Goal: Information Seeking & Learning: Learn about a topic

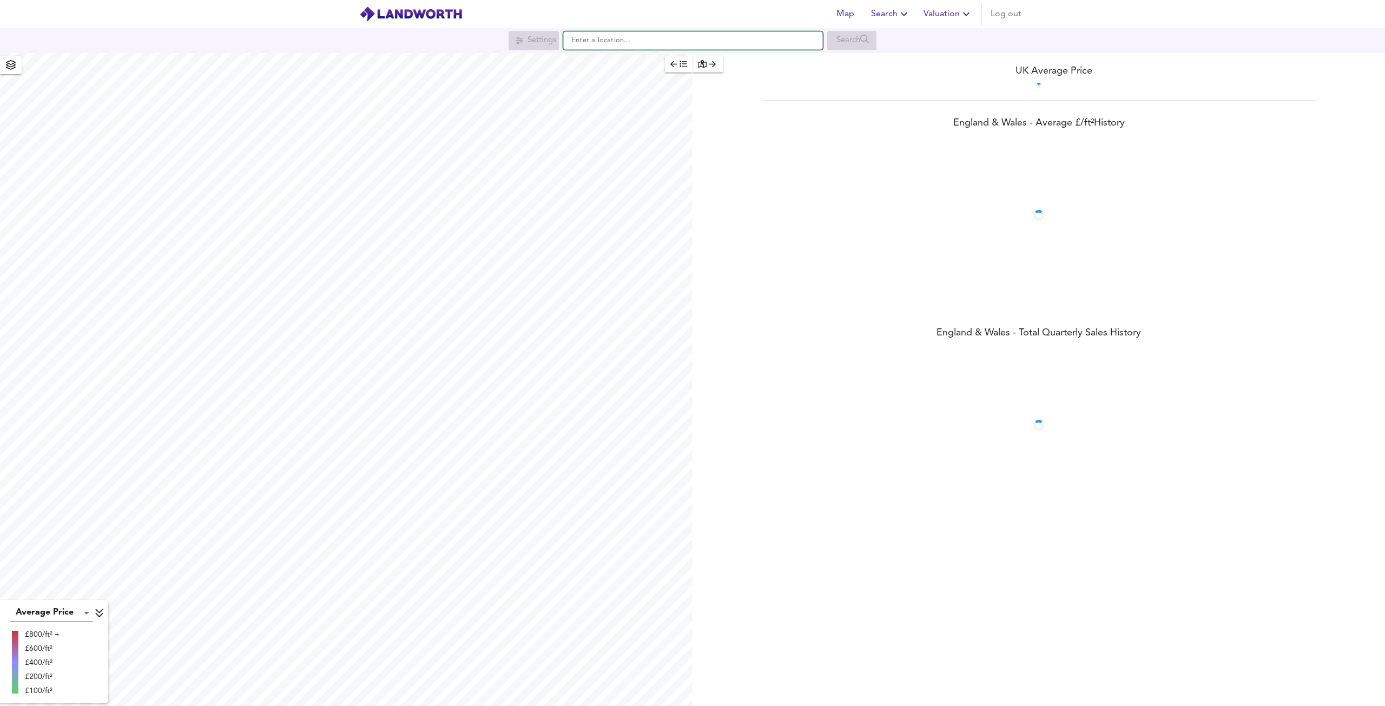
click at [650, 47] on input "text" at bounding box center [693, 40] width 260 height 18
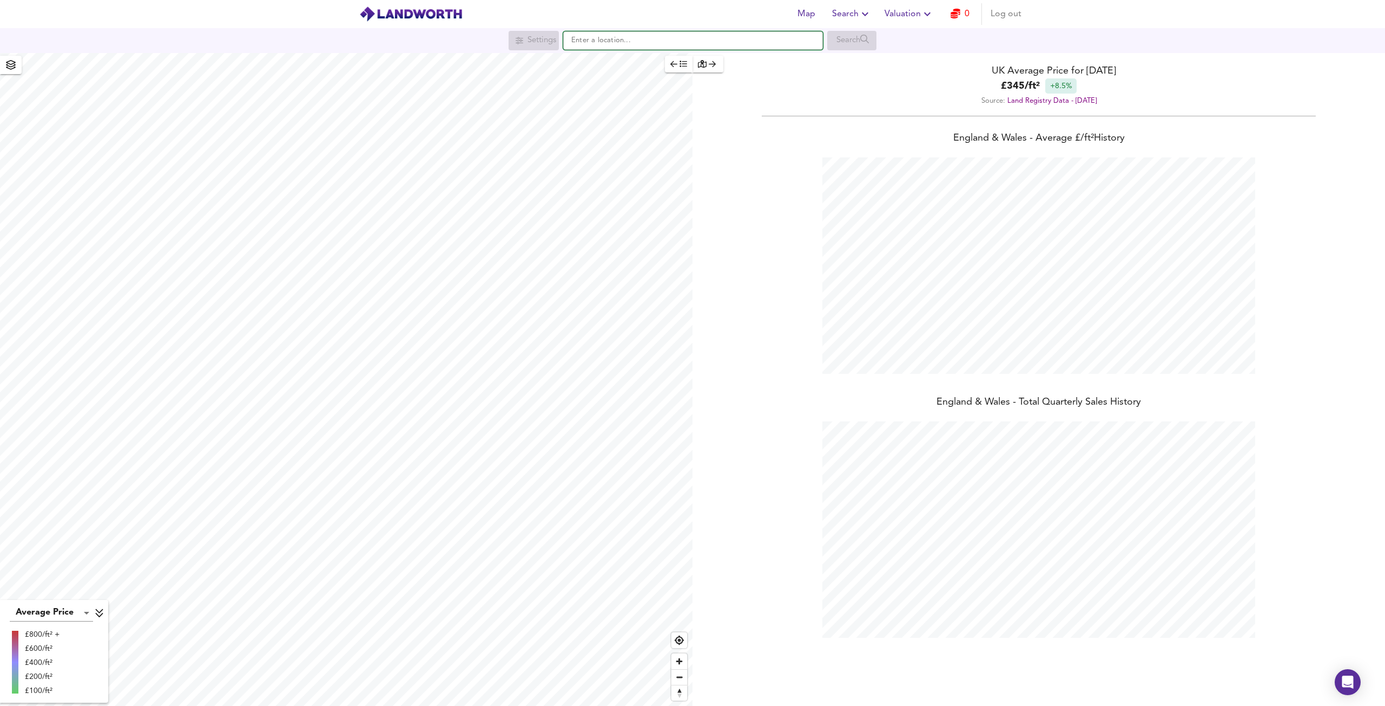
scroll to position [706, 1385]
click at [954, 16] on icon "button" at bounding box center [956, 14] width 10 height 10
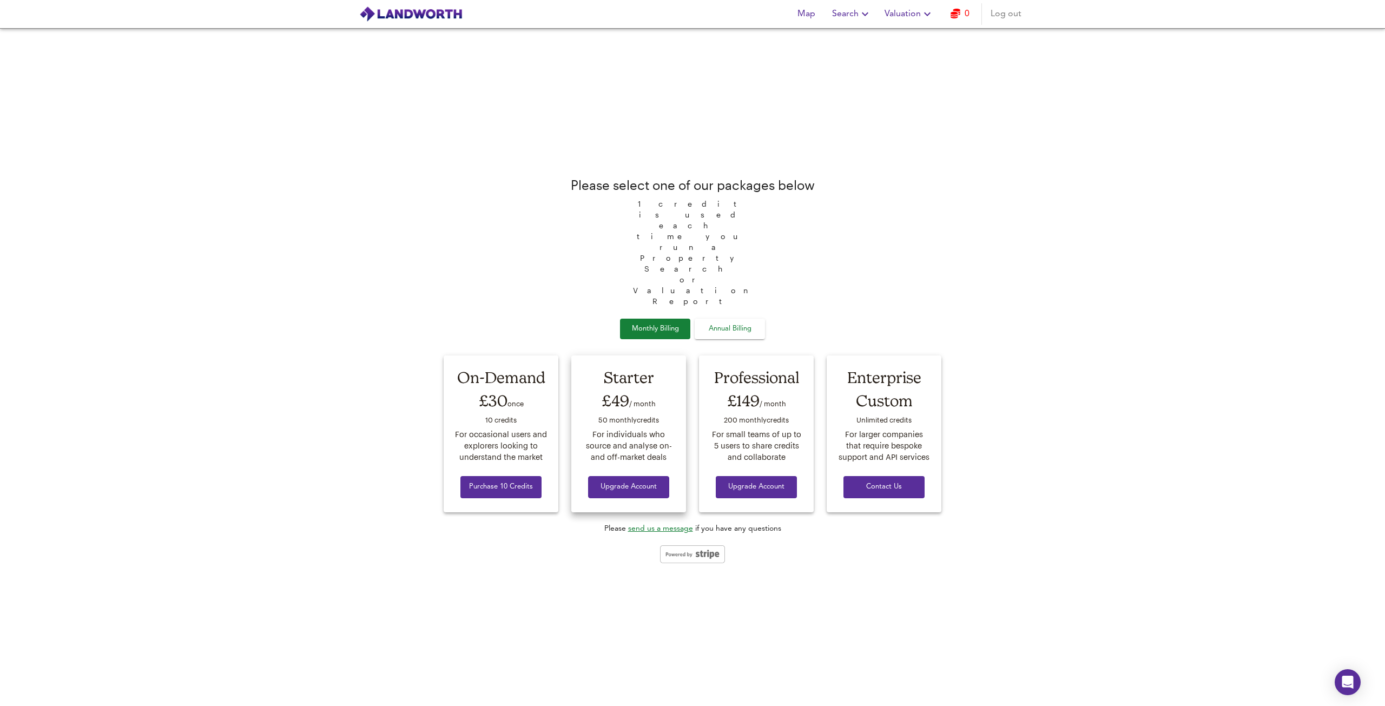
click at [648, 476] on button "Upgrade Account" at bounding box center [628, 487] width 81 height 22
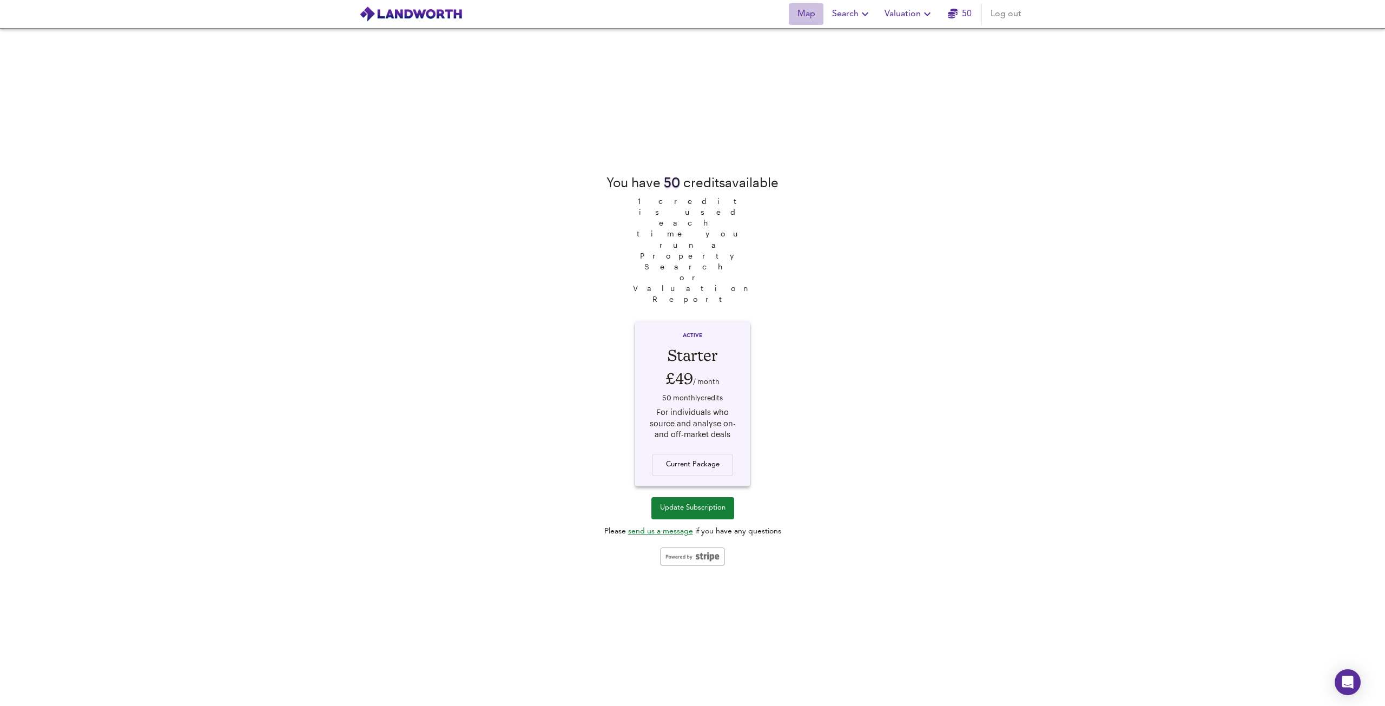
click at [812, 17] on span "Map" at bounding box center [806, 13] width 26 height 15
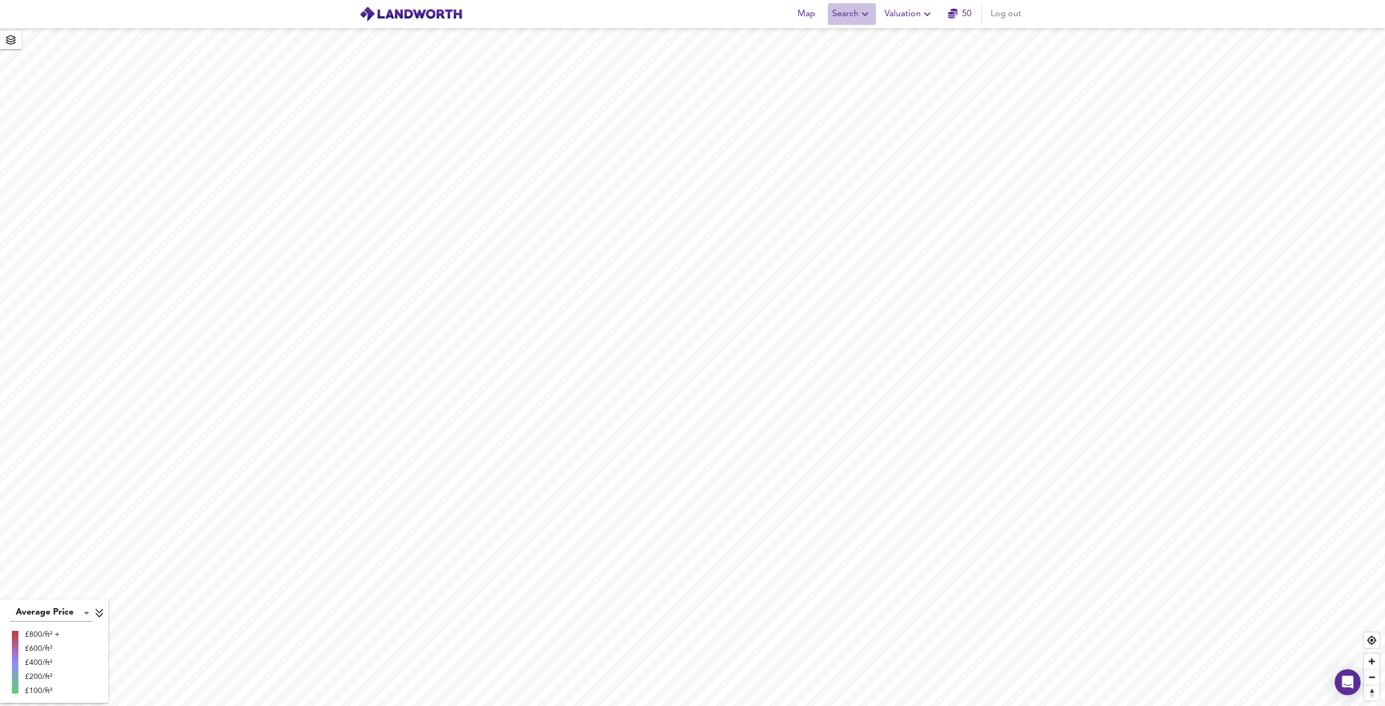
click at [838, 12] on span "Search" at bounding box center [851, 13] width 39 height 15
click at [816, 42] on icon at bounding box center [811, 39] width 9 height 9
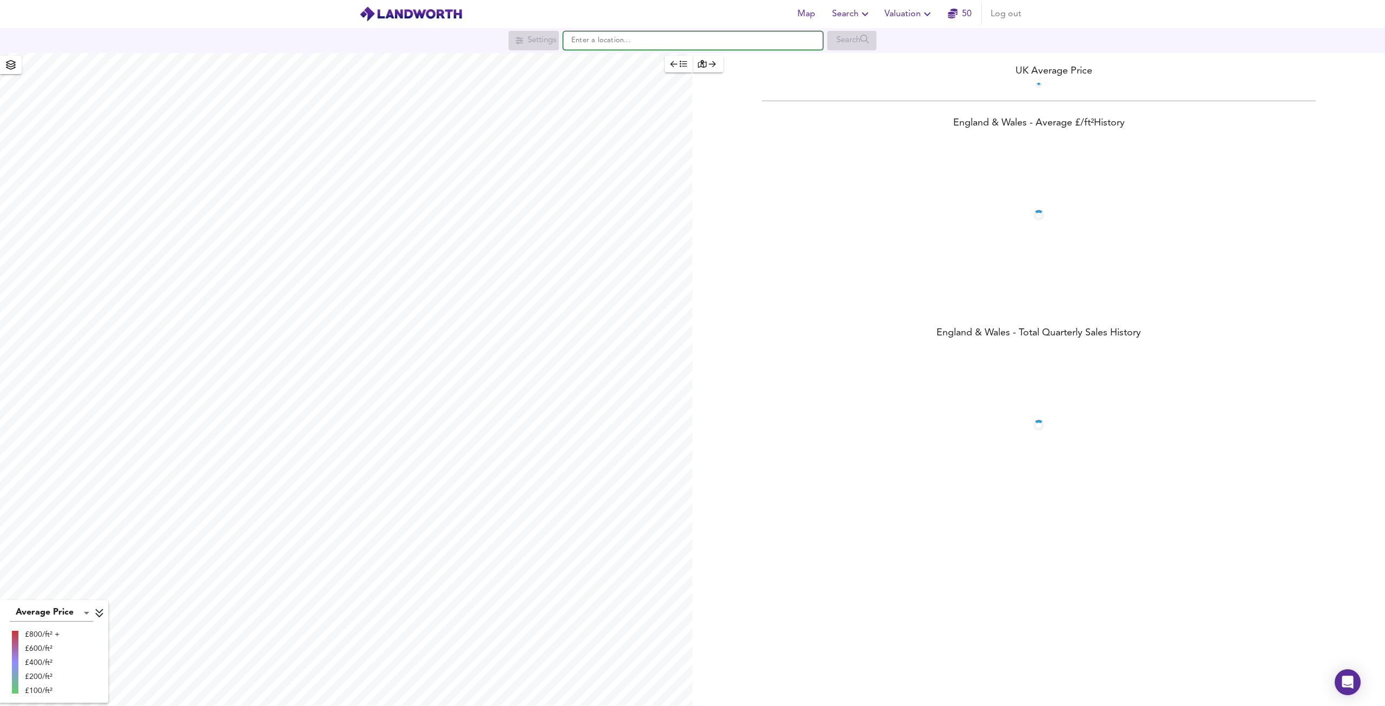
click at [604, 42] on input "text" at bounding box center [693, 40] width 260 height 18
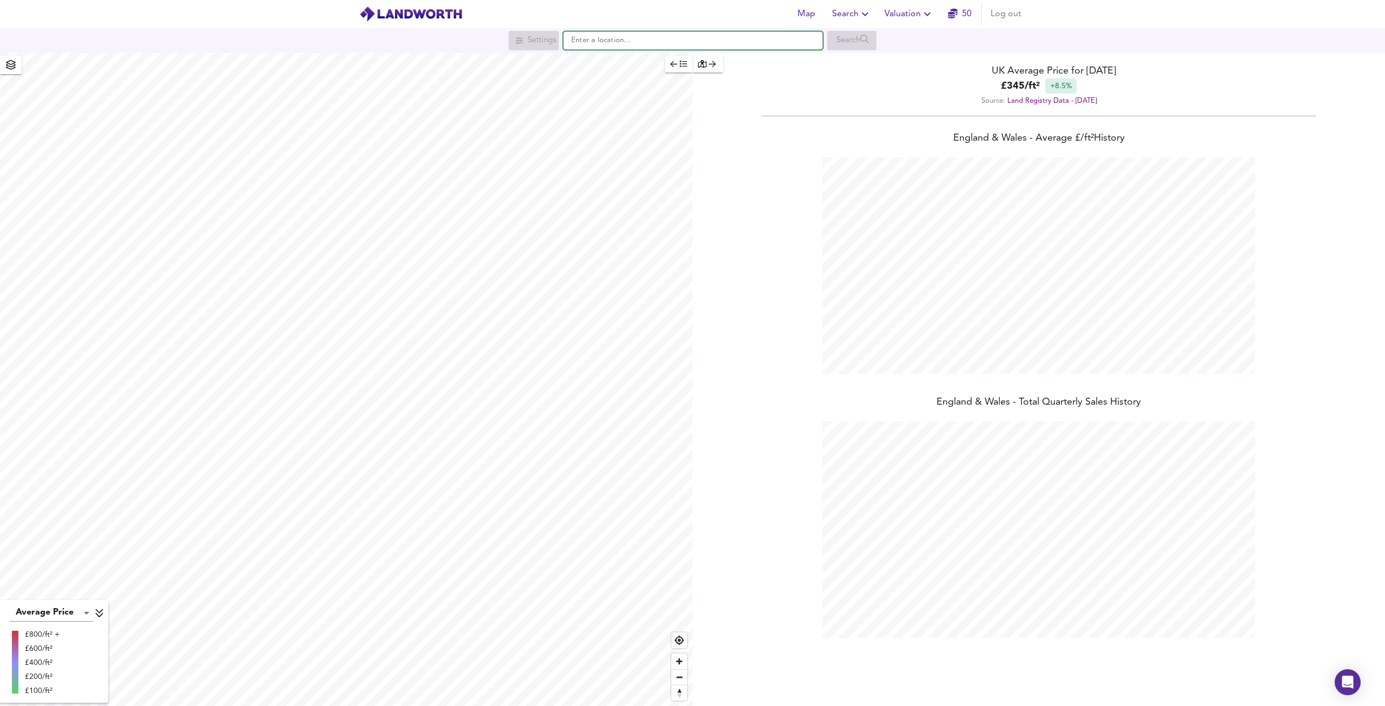
scroll to position [706, 1385]
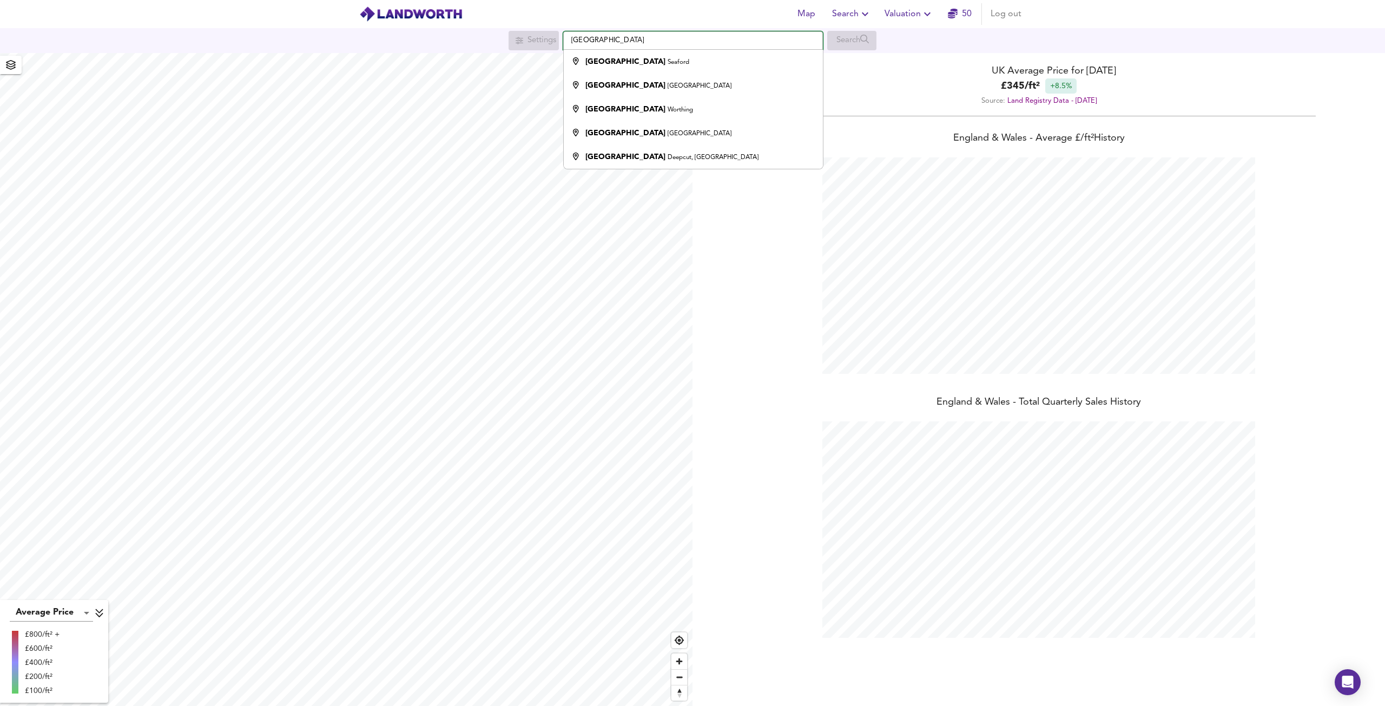
click at [620, 41] on input "Alfriston road" at bounding box center [693, 40] width 260 height 18
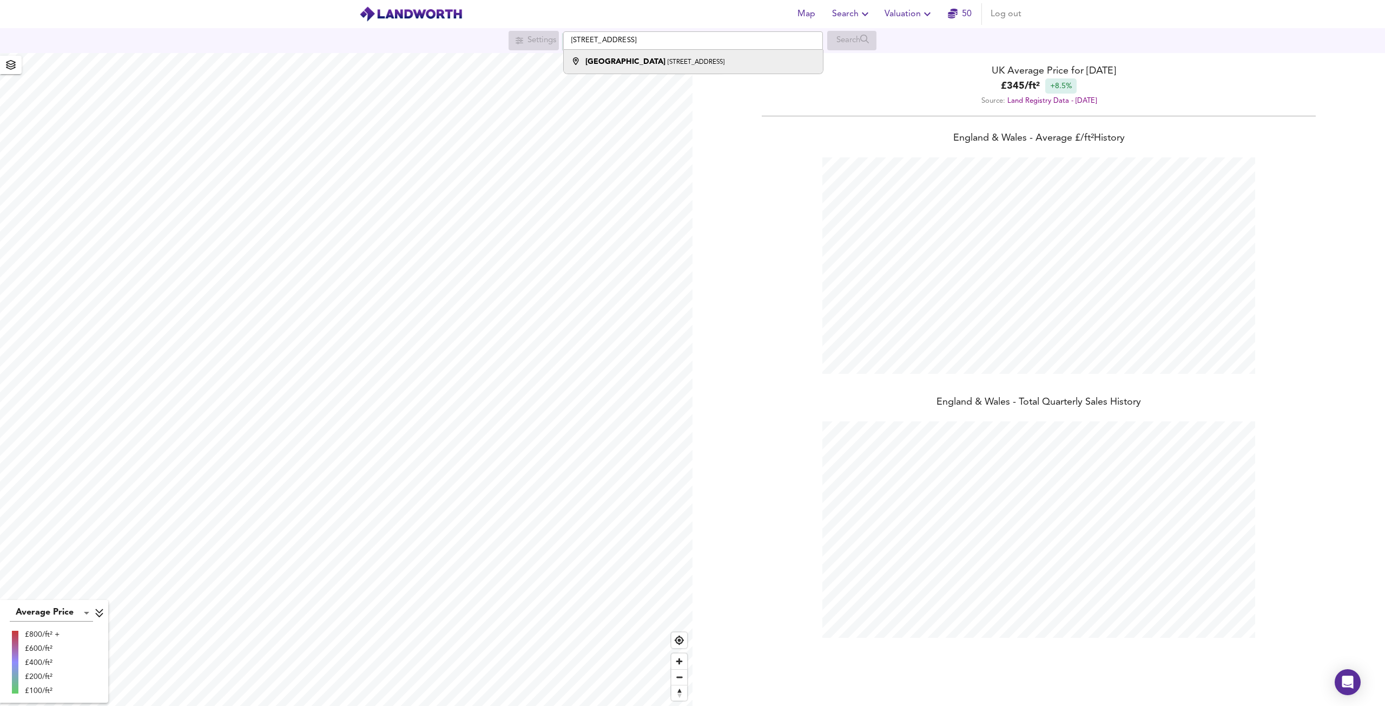
click at [629, 59] on strong "Alfriston Road" at bounding box center [625, 62] width 80 height 8
type input "Alfriston Road, London SW11 6NP"
checkbox input "false"
checkbox input "true"
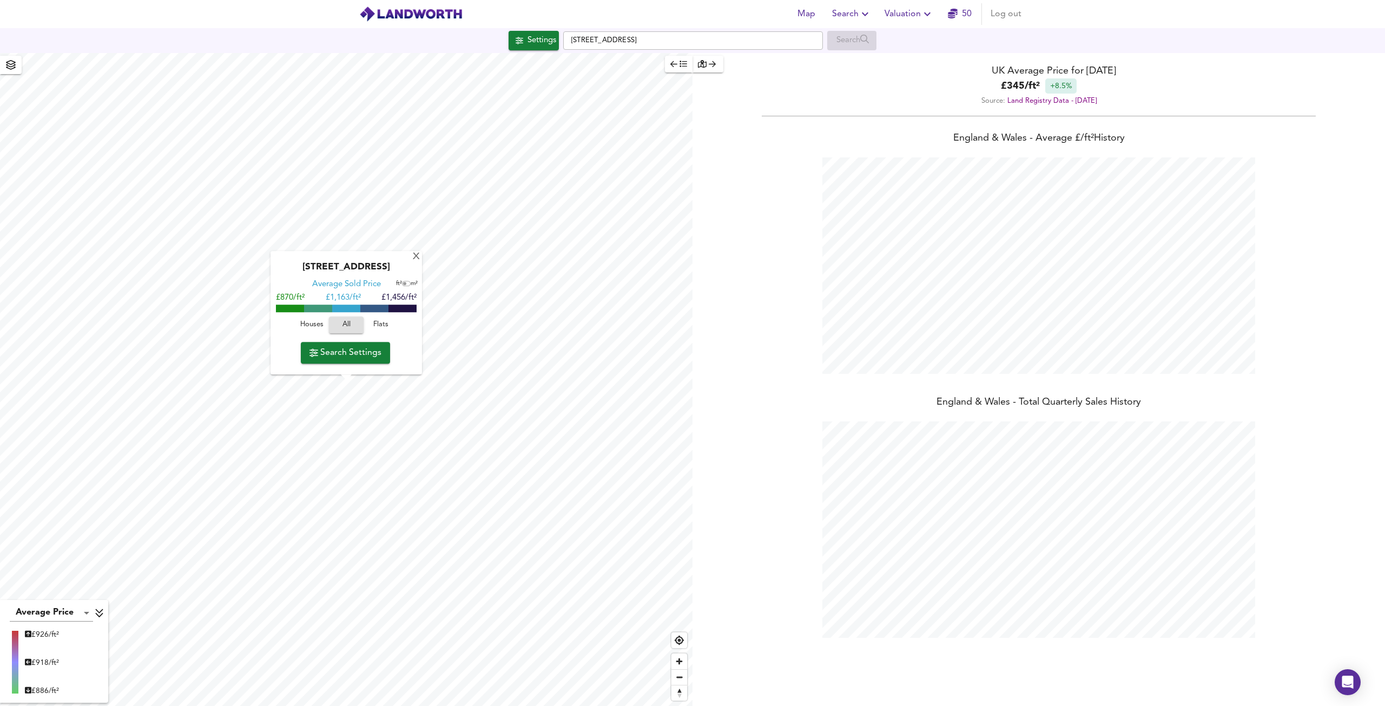
click at [351, 352] on span "Search Settings" at bounding box center [346, 352] width 72 height 15
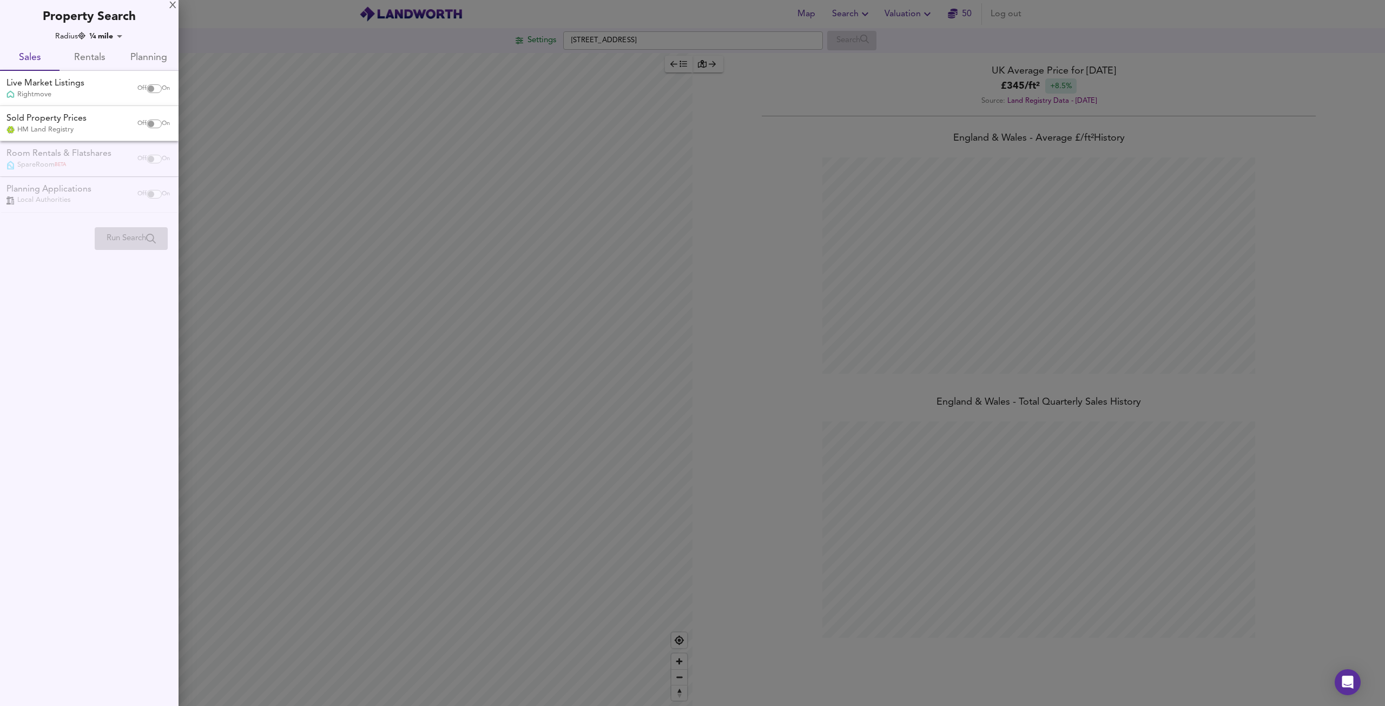
click at [150, 90] on input "checkbox" at bounding box center [151, 88] width 26 height 9
checkbox input "true"
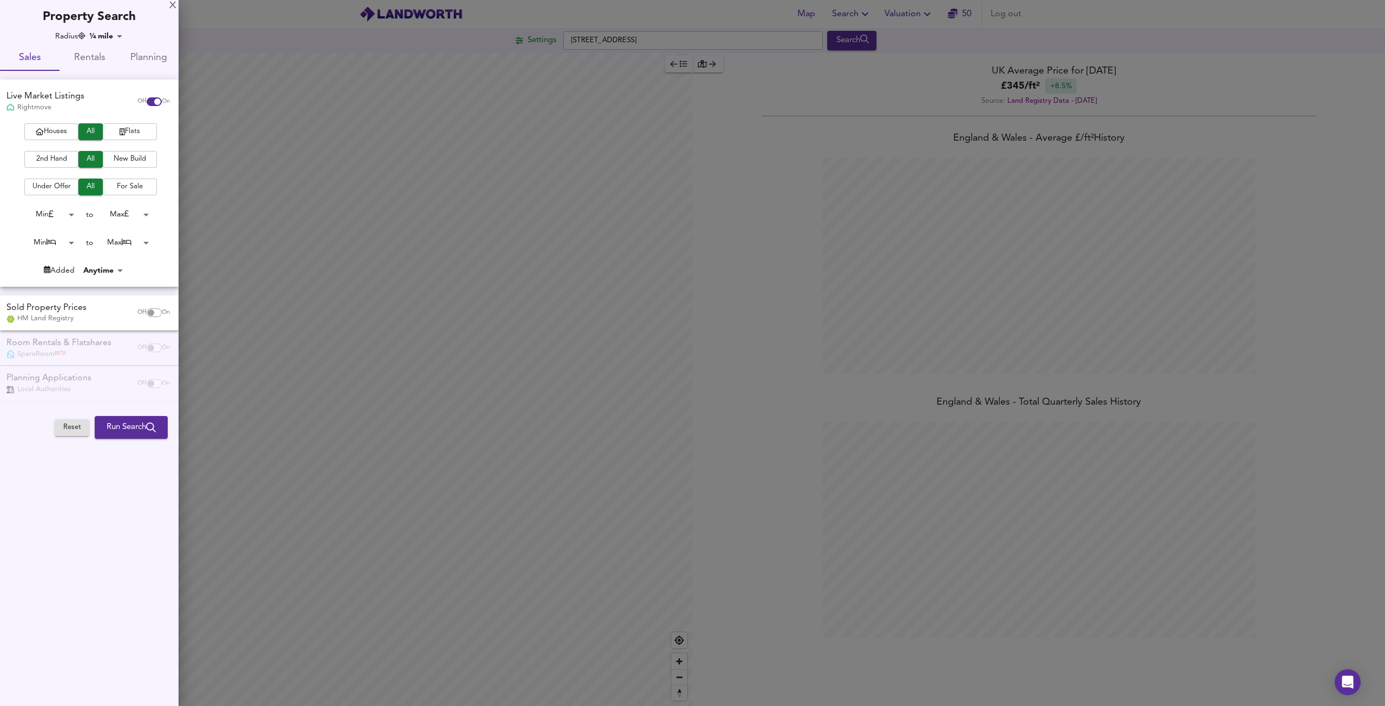
click at [145, 314] on input "checkbox" at bounding box center [151, 312] width 26 height 9
checkbox input "true"
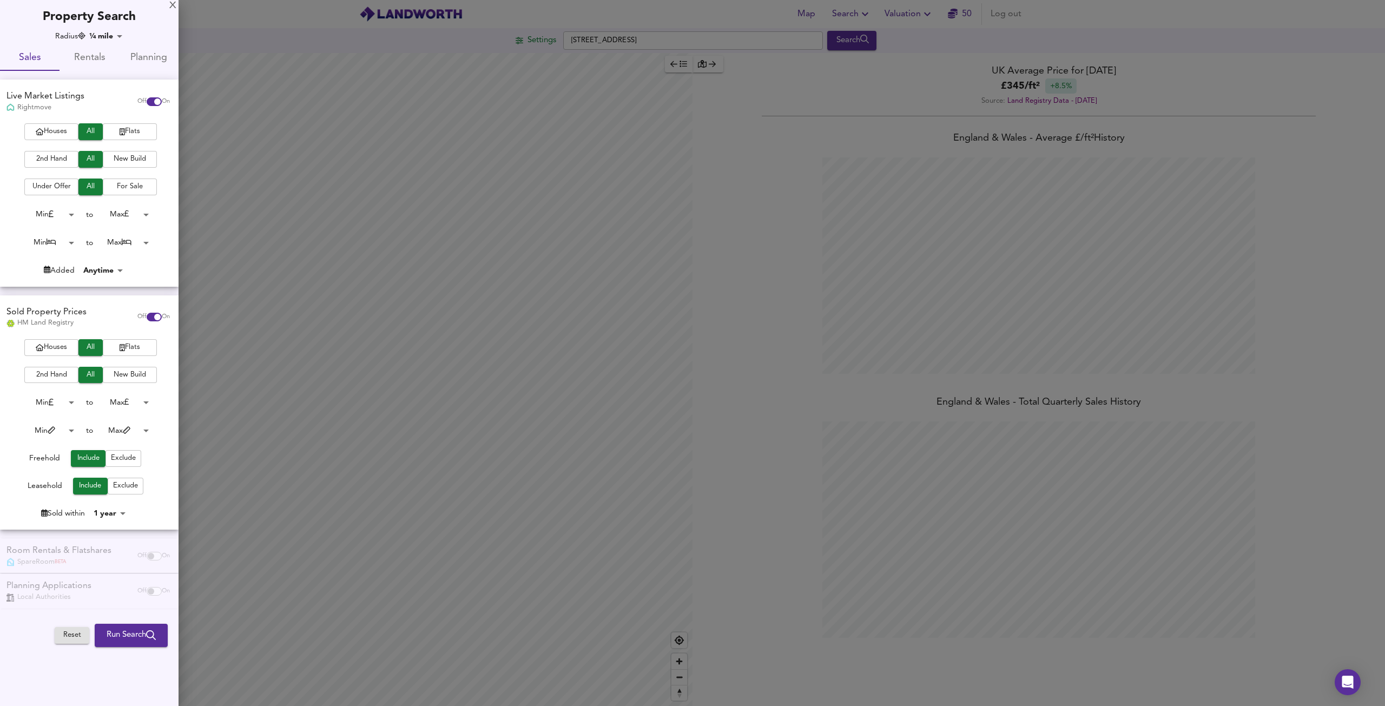
click at [62, 136] on span "Houses" at bounding box center [51, 132] width 43 height 12
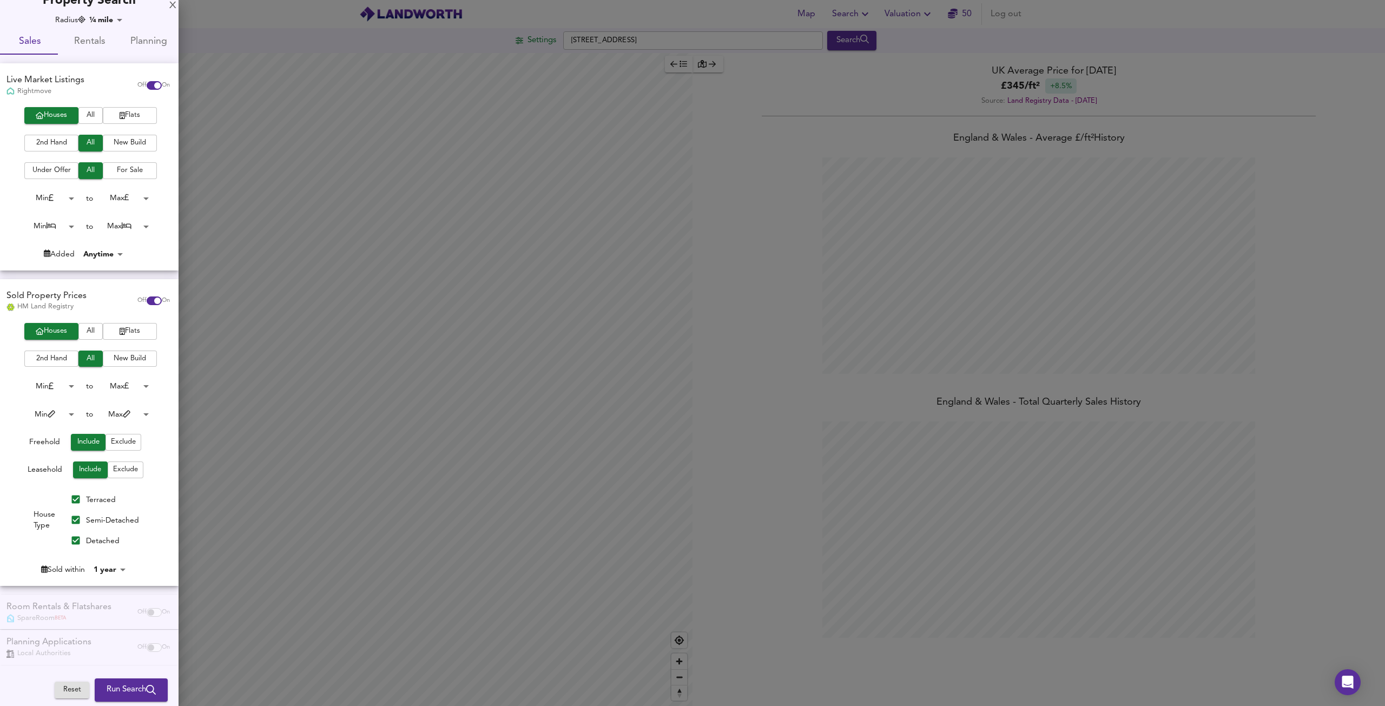
scroll to position [17, 0]
click at [105, 568] on body "Map Search Valuation 50 Log out Settings Alfriston Road, London SW11 6NP Search…" at bounding box center [692, 353] width 1385 height 706
click at [109, 564] on li "3 years" at bounding box center [114, 563] width 49 height 17
type input "36"
click at [134, 692] on span "Run Search" at bounding box center [131, 690] width 49 height 14
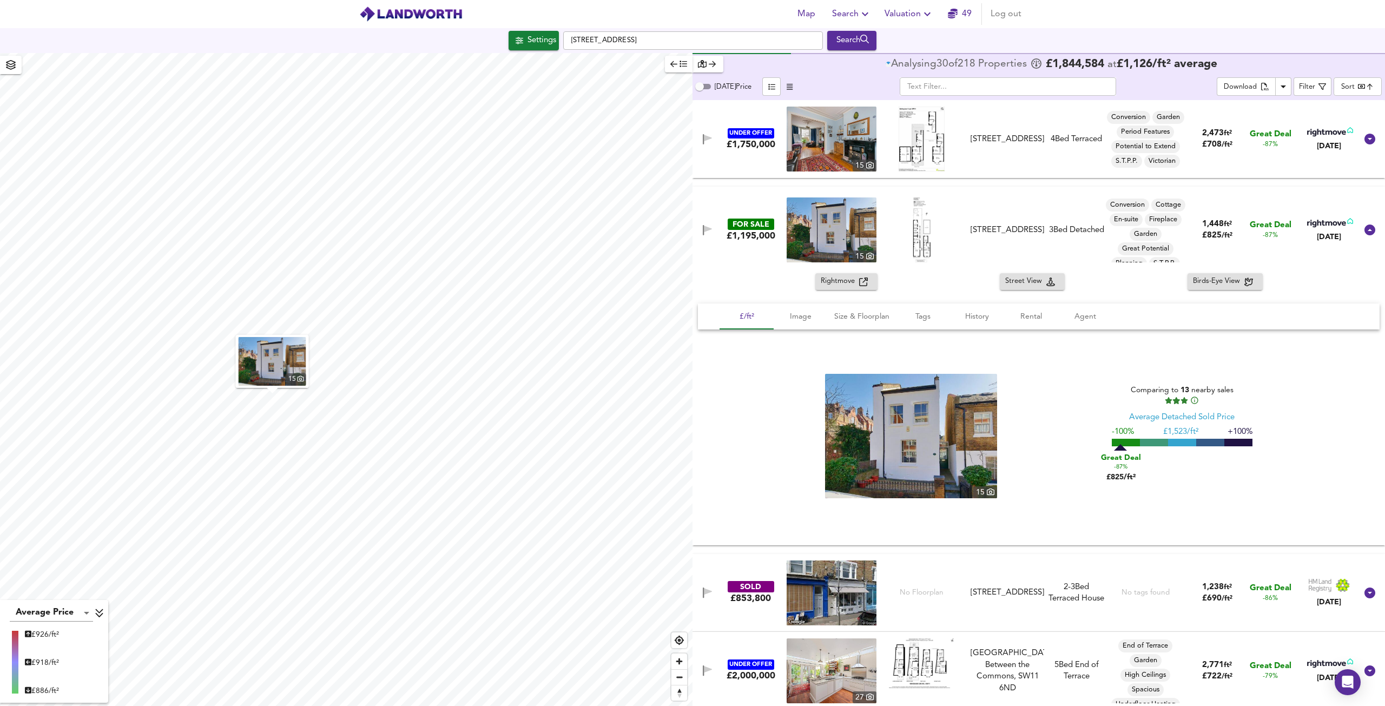
click at [1367, 232] on icon at bounding box center [1370, 230] width 11 height 11
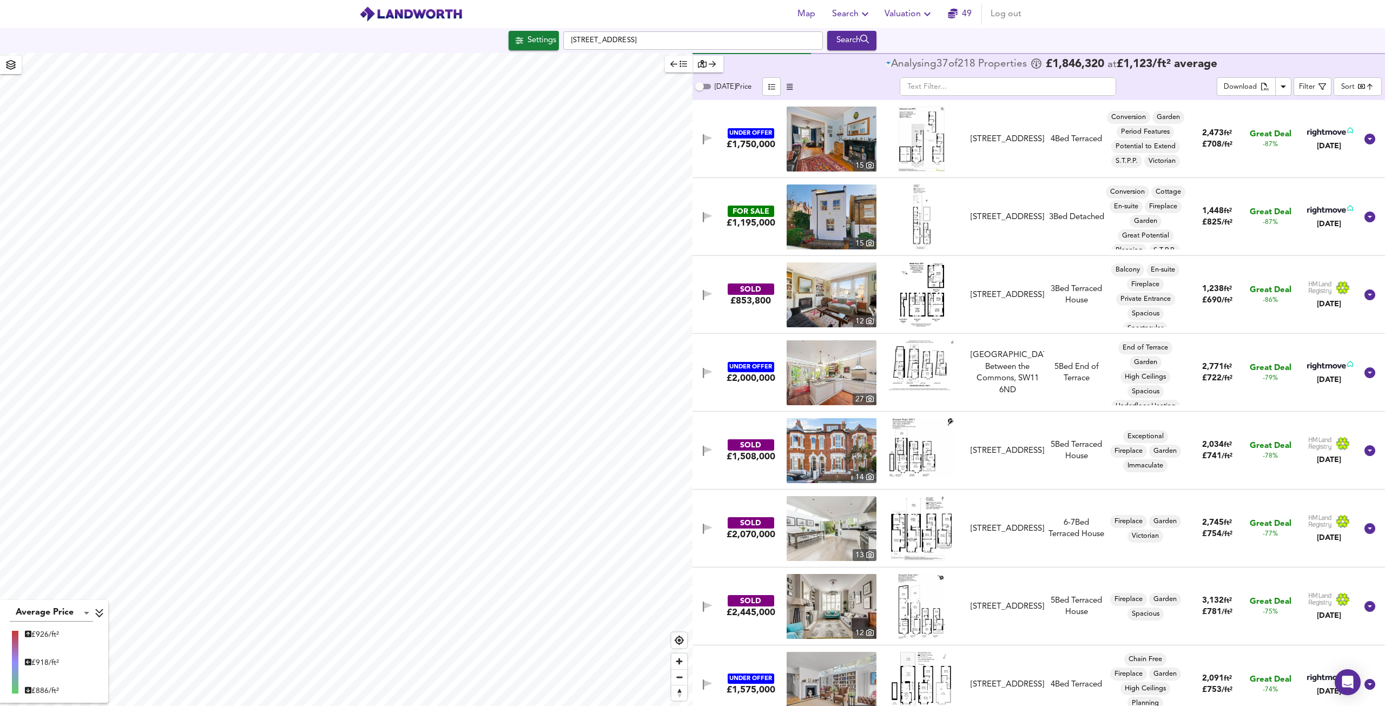
click at [1349, 86] on body "Map Search Valuation 49 Log out Settings Alfriston Road, London SW11 6NP Search…" at bounding box center [692, 353] width 1385 height 706
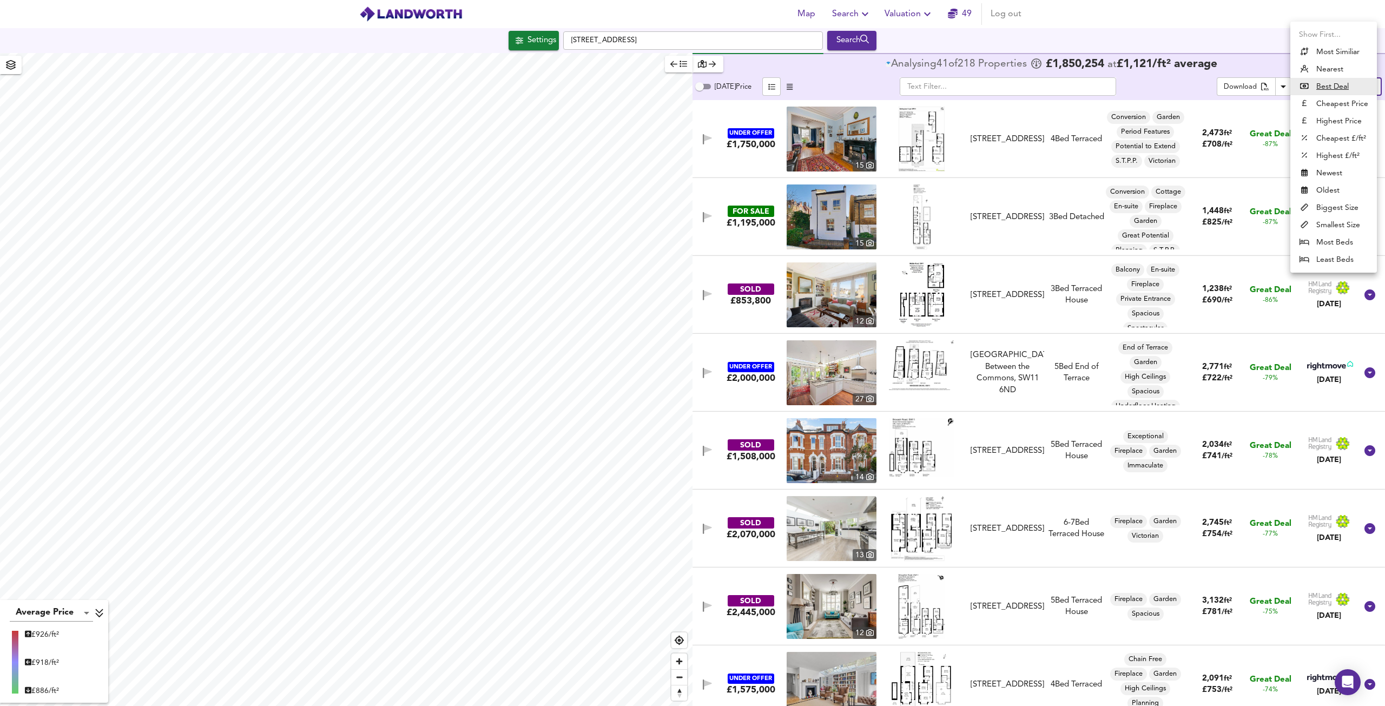
click at [1341, 154] on li "Highest £/ft²" at bounding box center [1333, 155] width 87 height 17
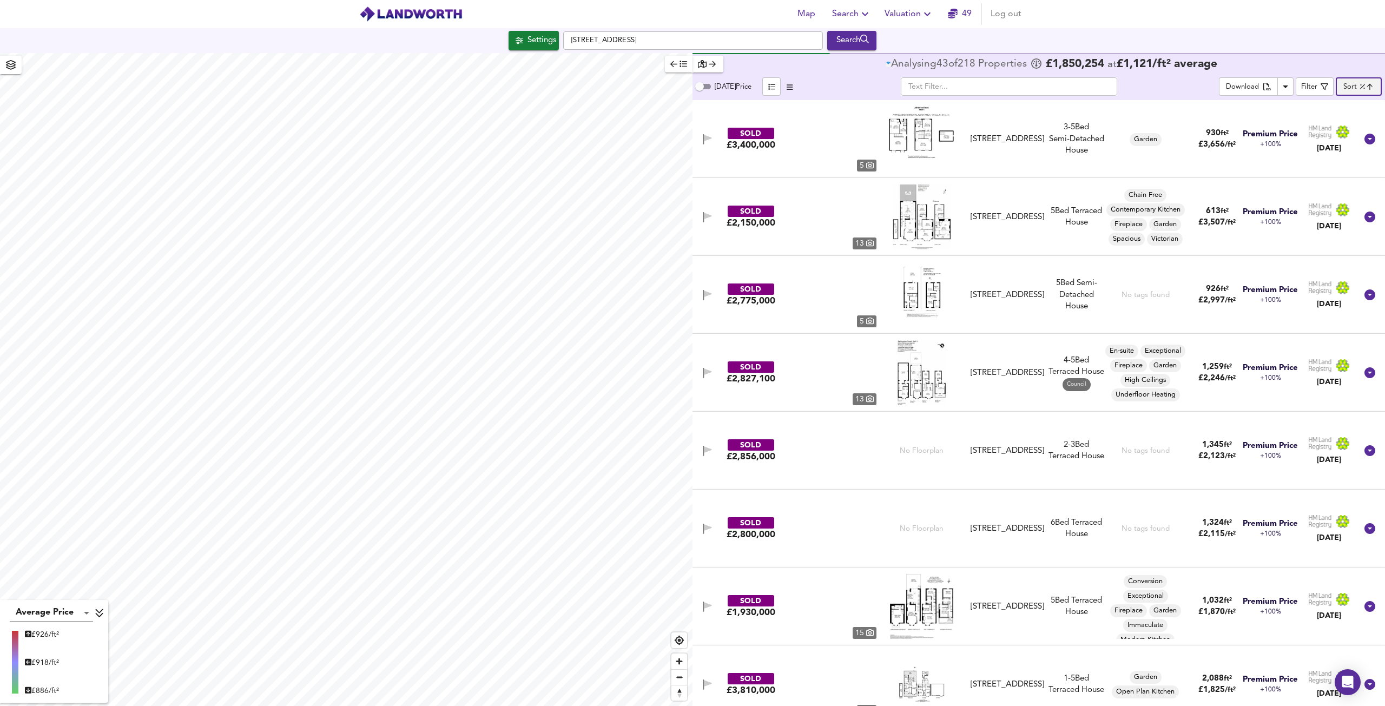
type input "highppsf"
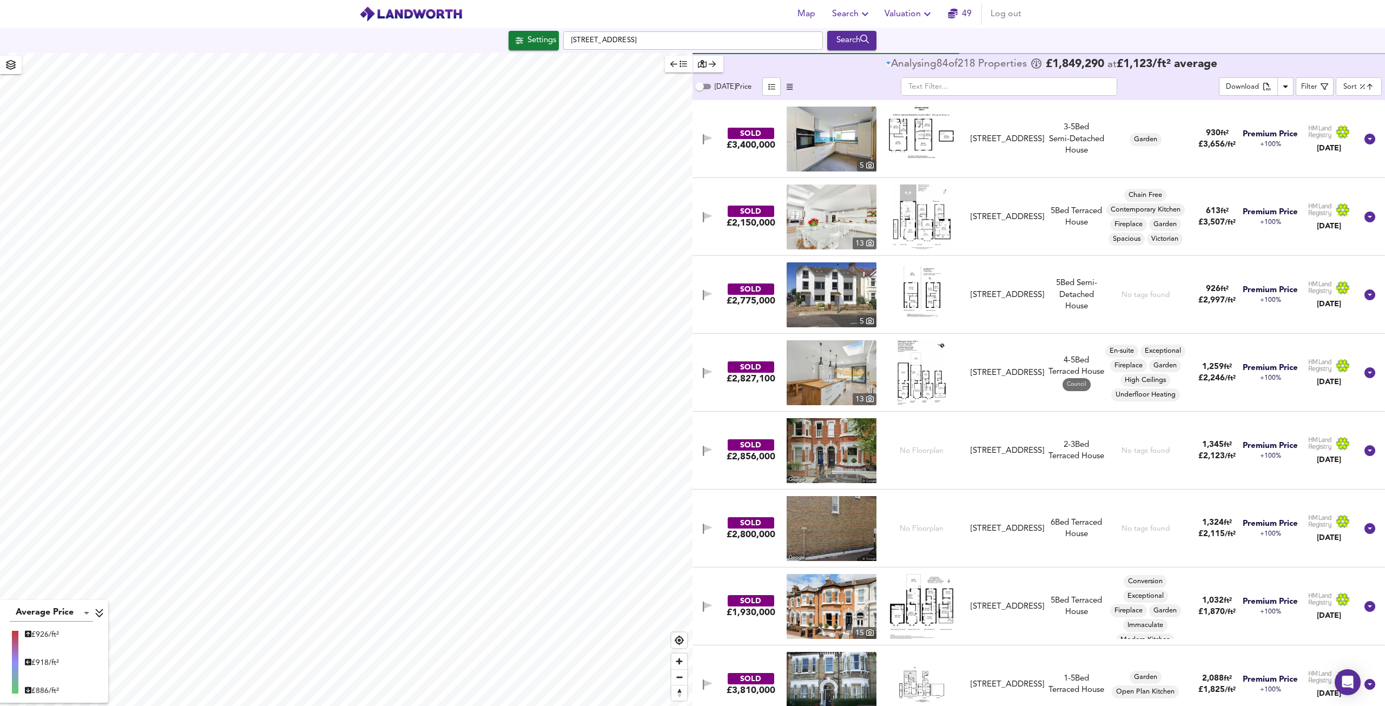
type input "464"
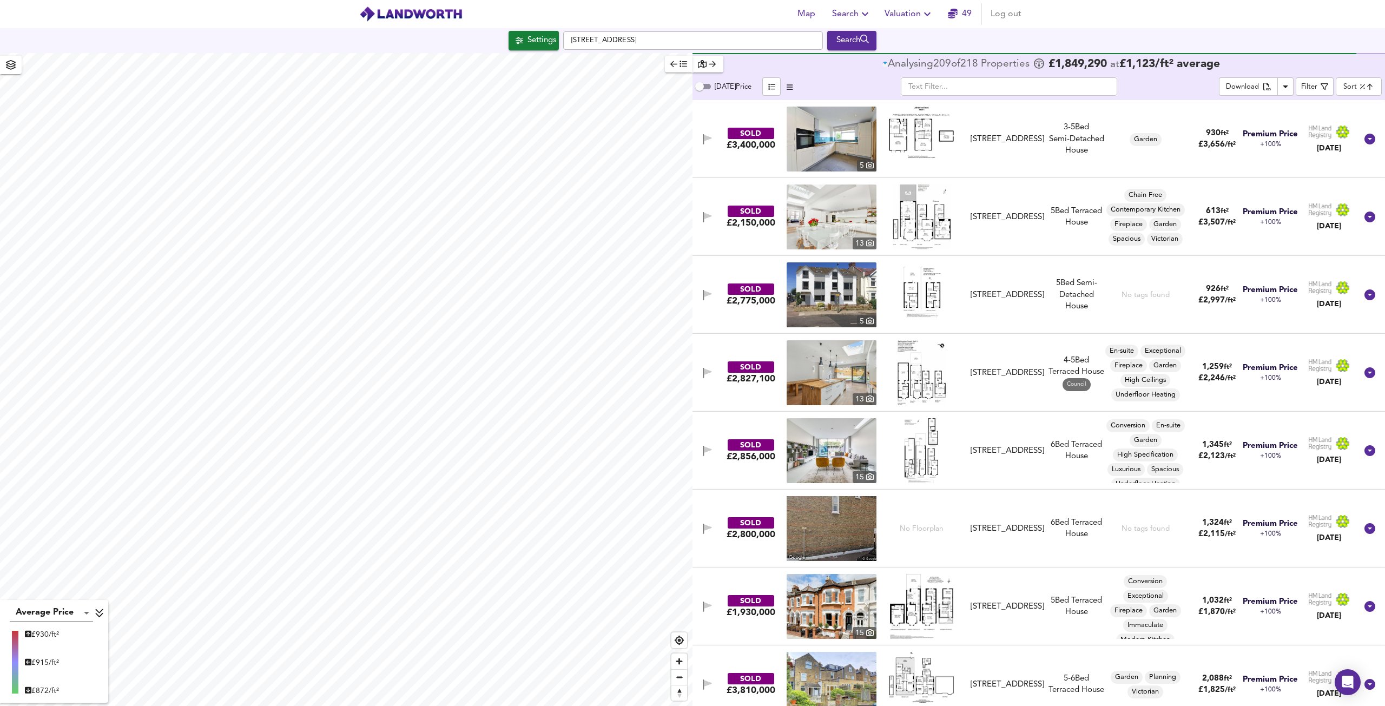
click at [821, 135] on img at bounding box center [832, 139] width 90 height 65
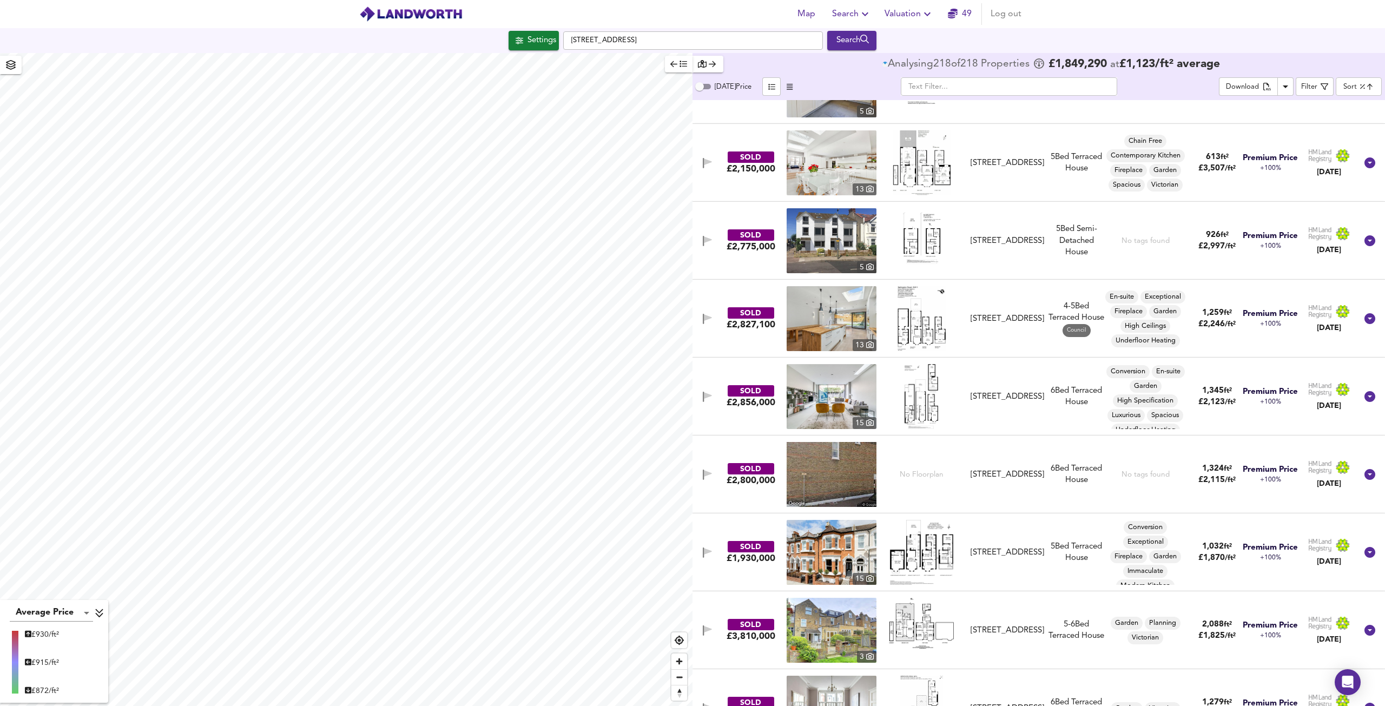
click at [852, 393] on img at bounding box center [832, 396] width 90 height 65
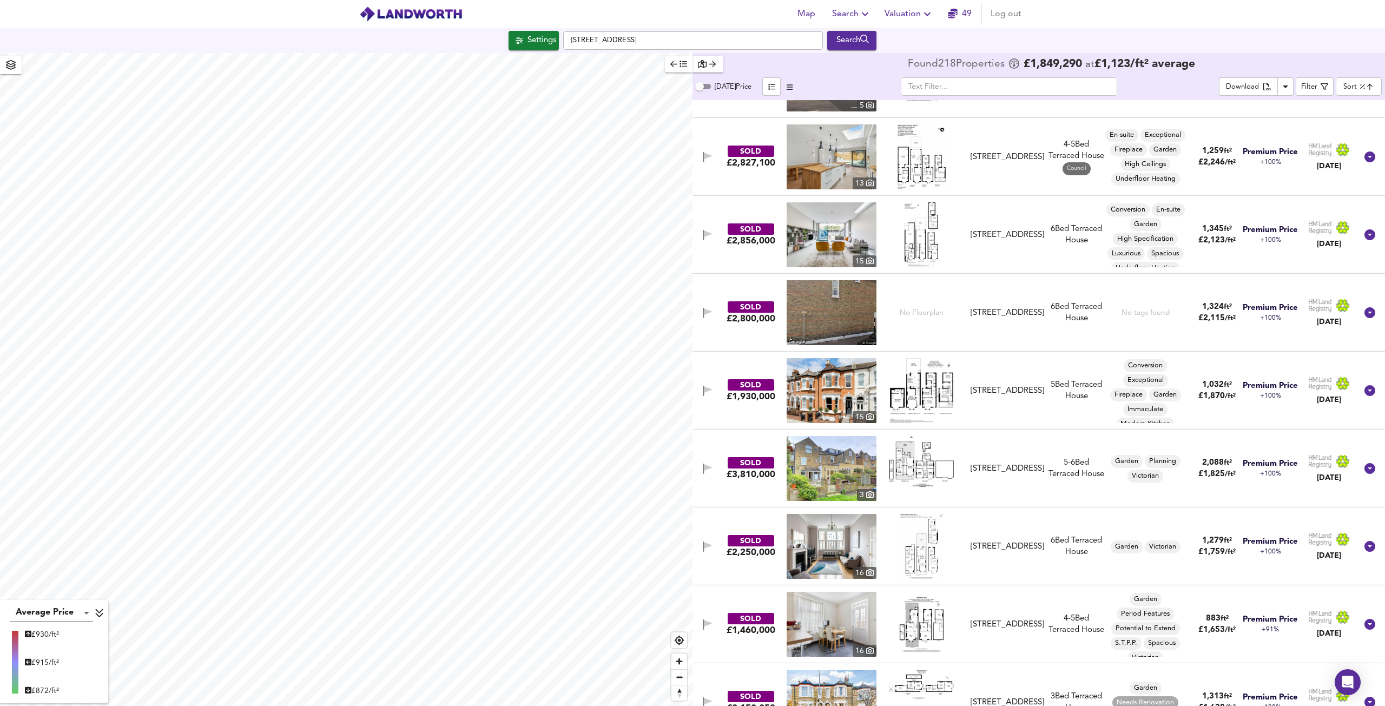
scroll to position [216, 0]
click at [843, 541] on img at bounding box center [832, 545] width 90 height 65
click at [847, 394] on img at bounding box center [832, 390] width 90 height 65
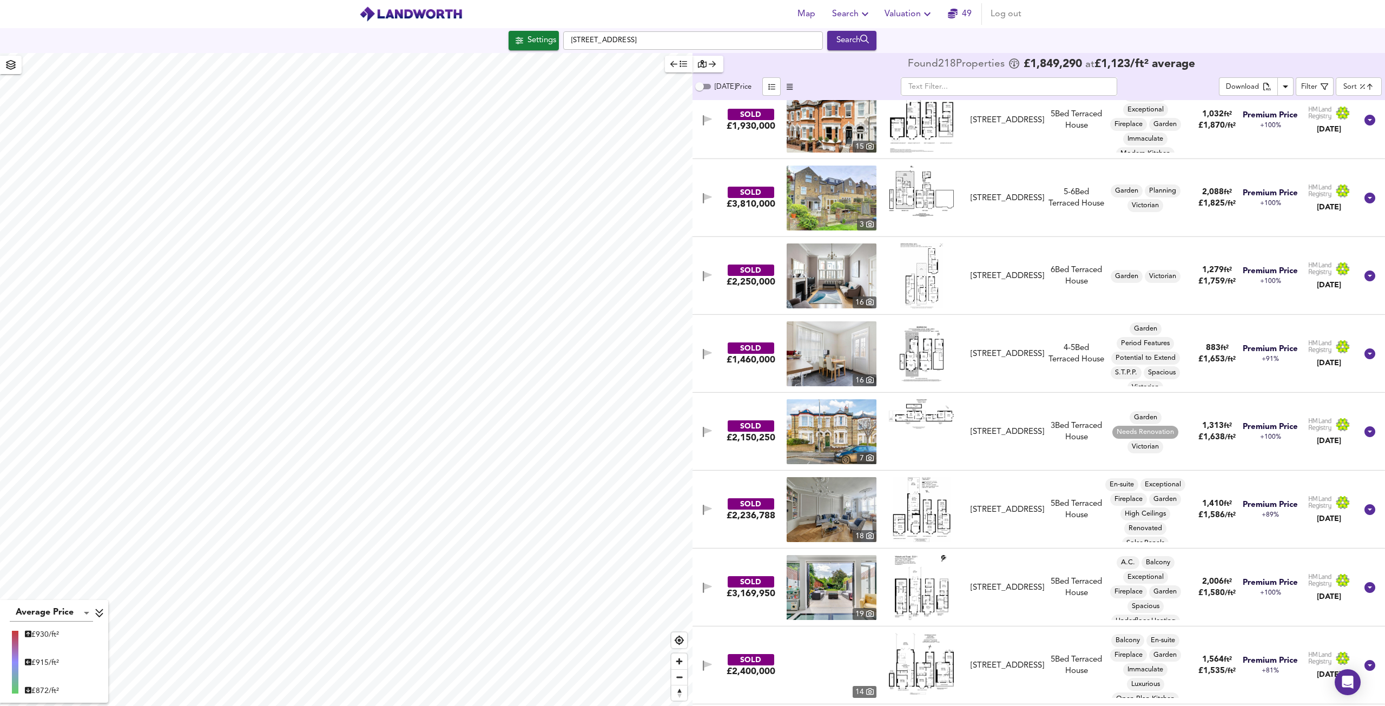
scroll to position [487, 0]
click at [831, 512] on img at bounding box center [832, 509] width 90 height 65
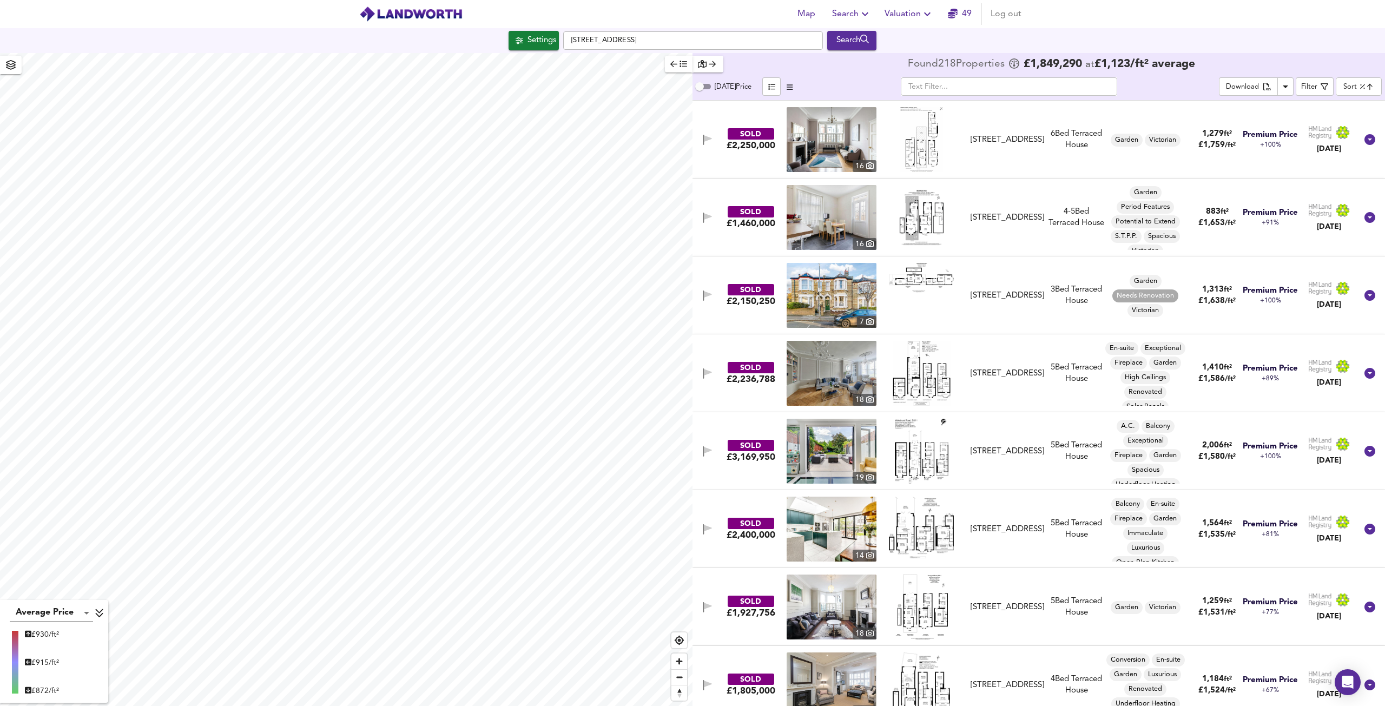
scroll to position [703, 0]
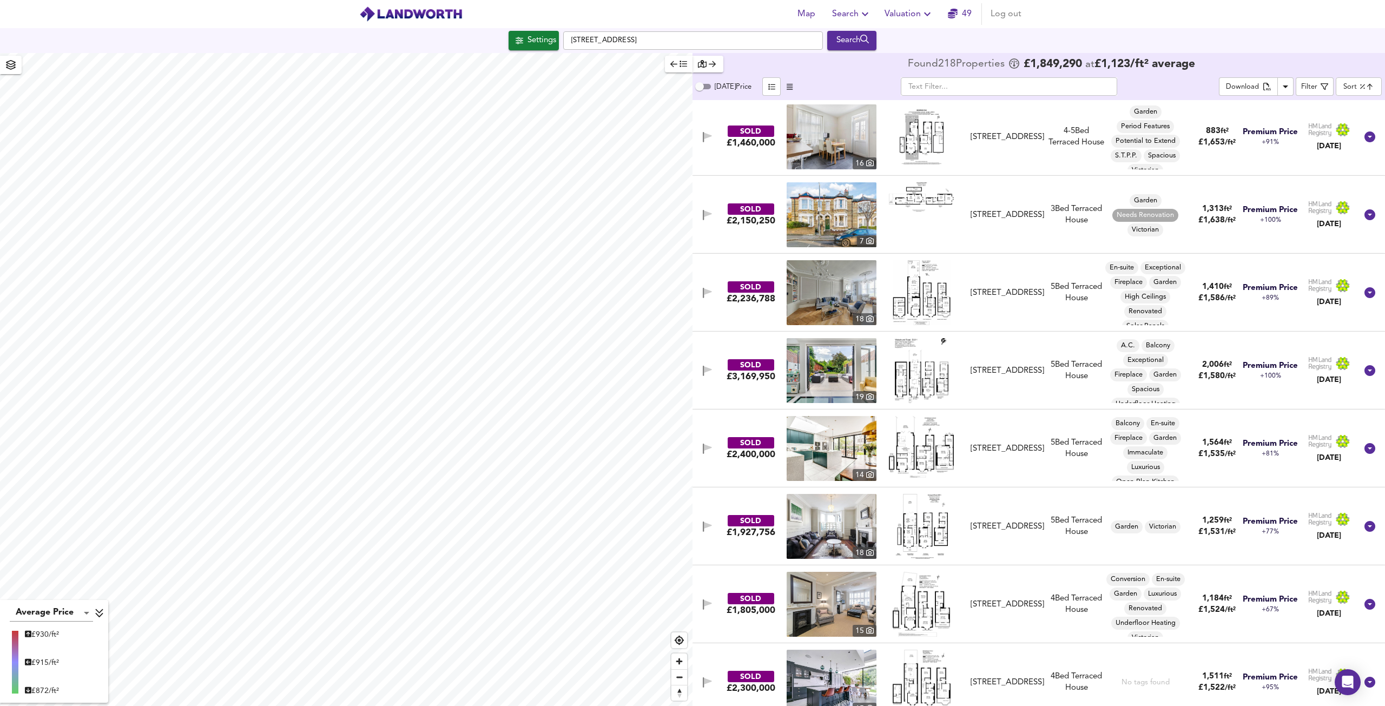
click at [842, 380] on img at bounding box center [832, 370] width 90 height 65
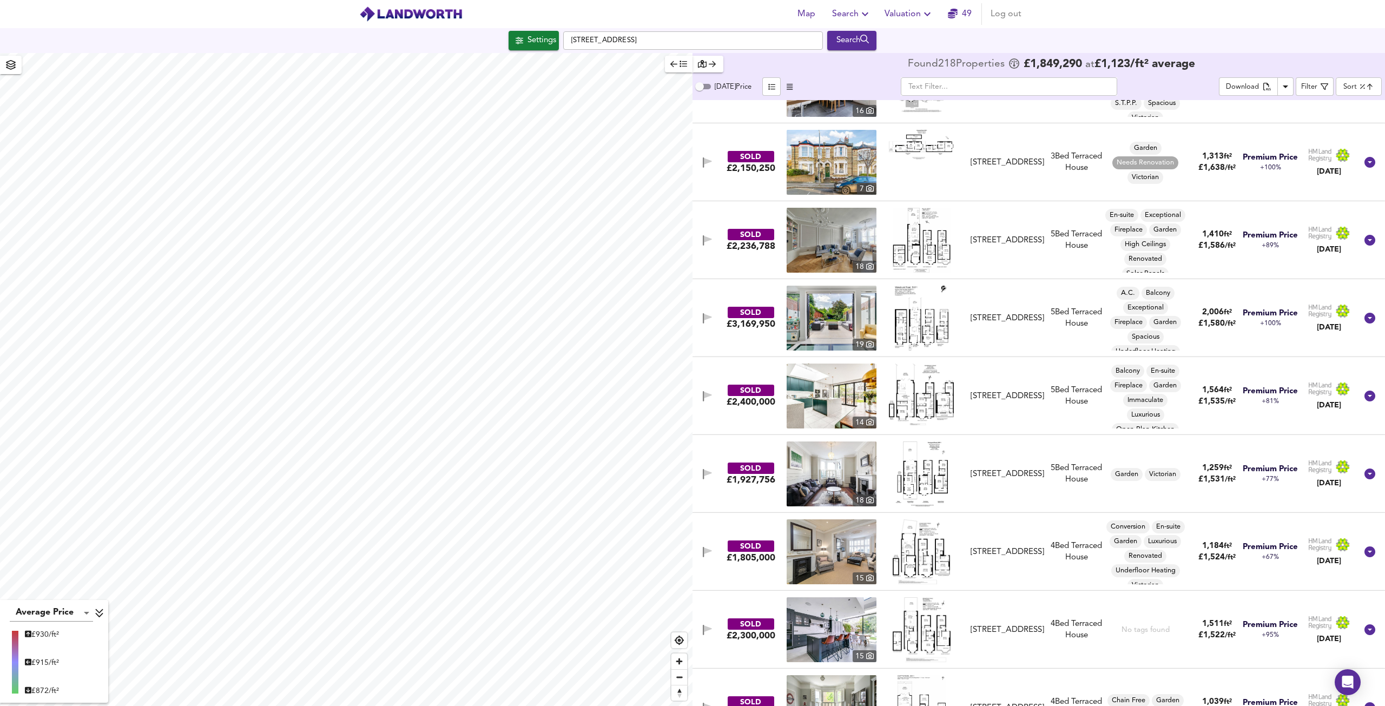
scroll to position [758, 0]
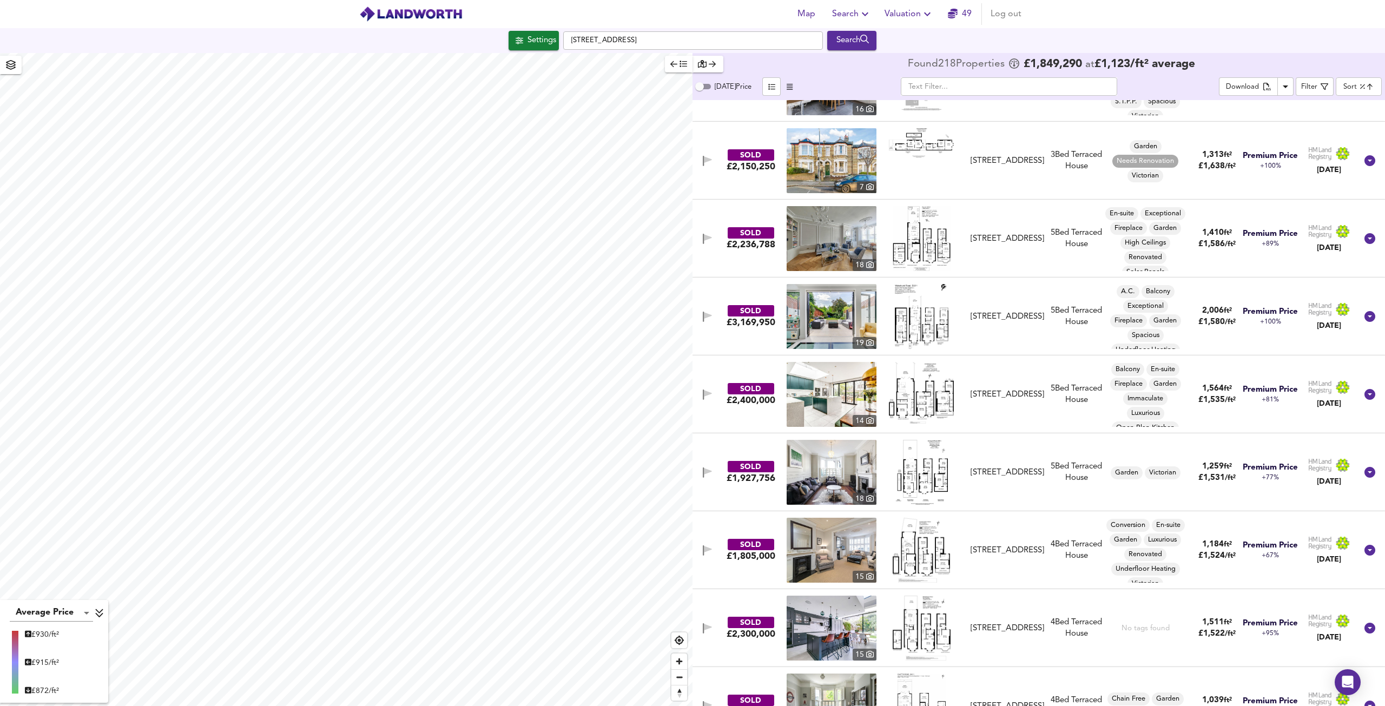
click at [819, 398] on img at bounding box center [832, 394] width 90 height 65
click at [1365, 397] on icon at bounding box center [1370, 394] width 11 height 11
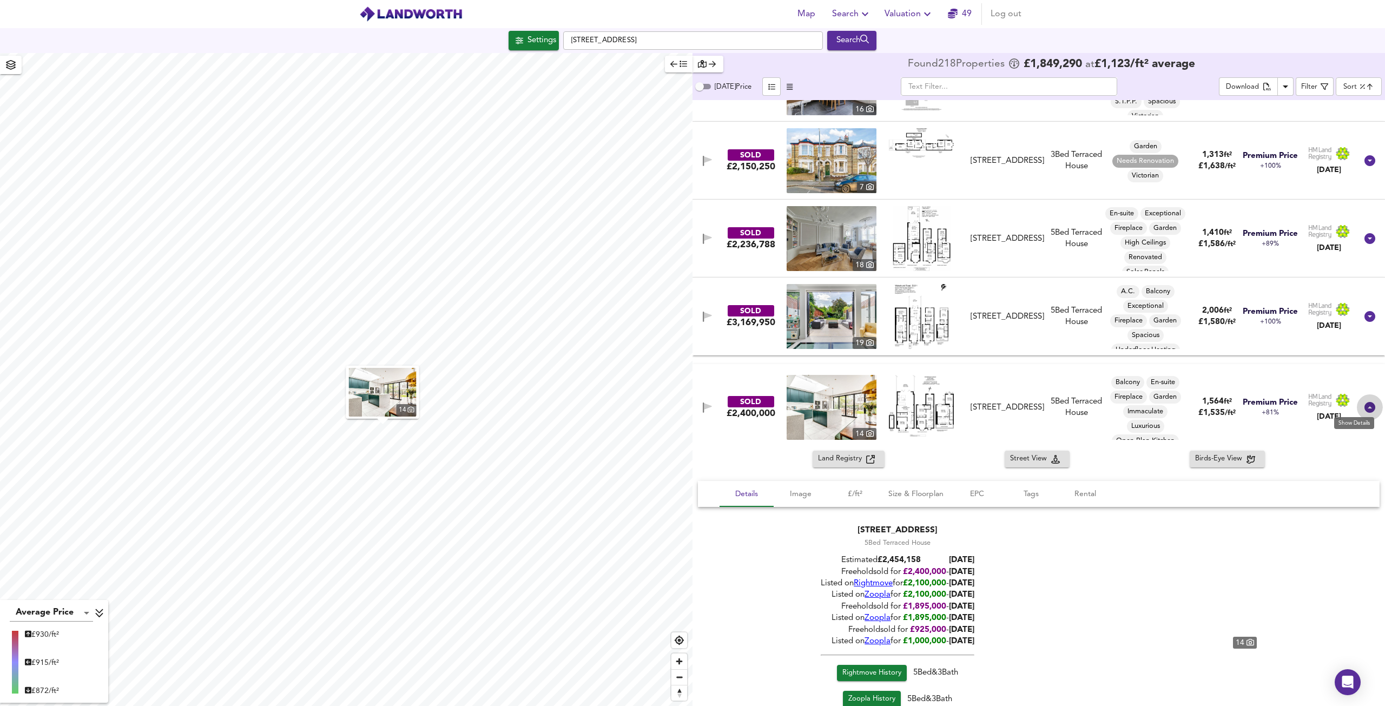
click at [1365, 397] on div at bounding box center [1370, 407] width 26 height 26
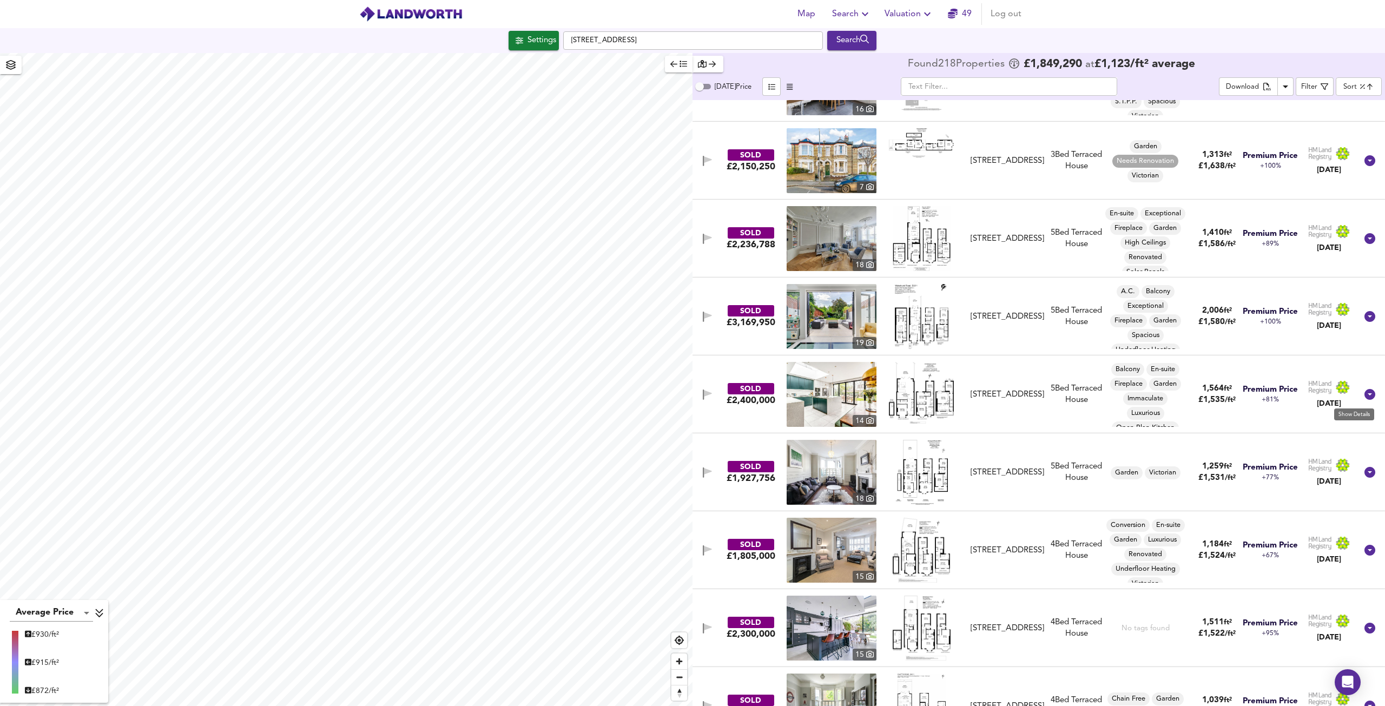
click at [1365, 397] on icon at bounding box center [1370, 394] width 11 height 11
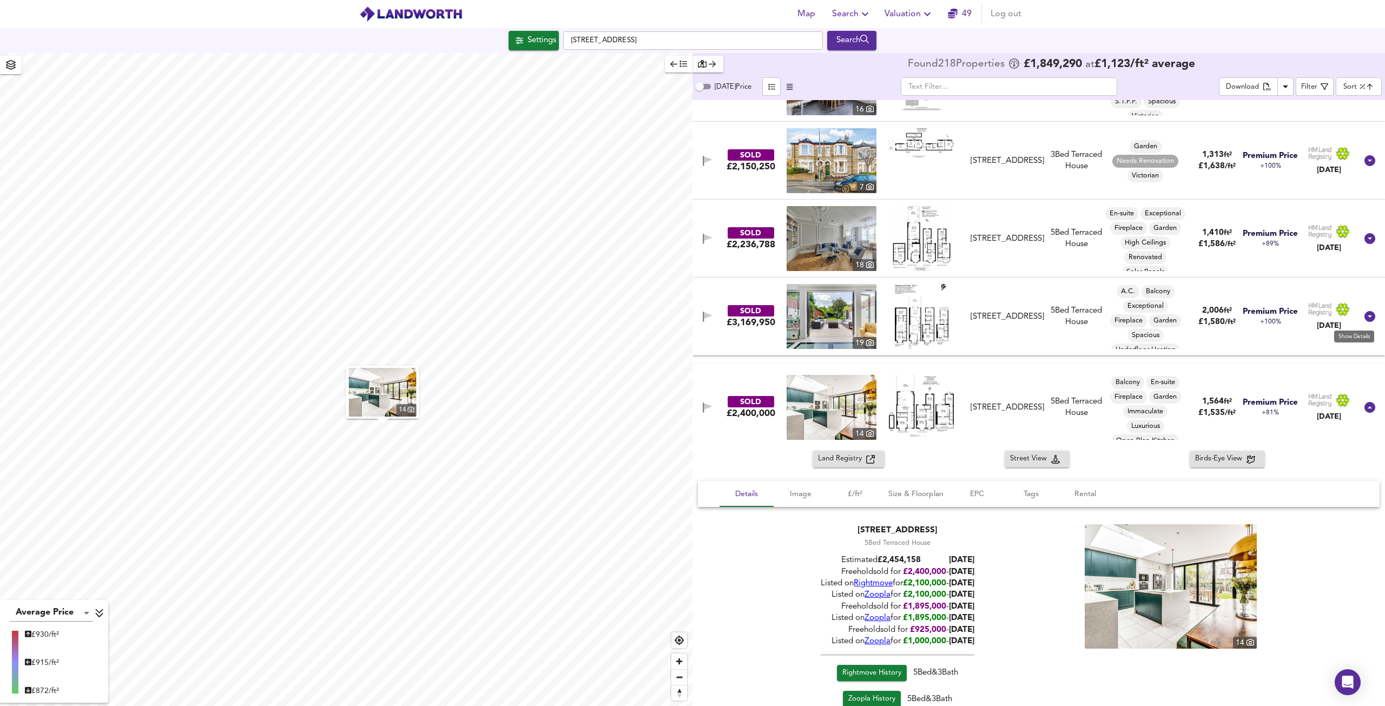
click at [1364, 317] on icon at bounding box center [1370, 316] width 13 height 13
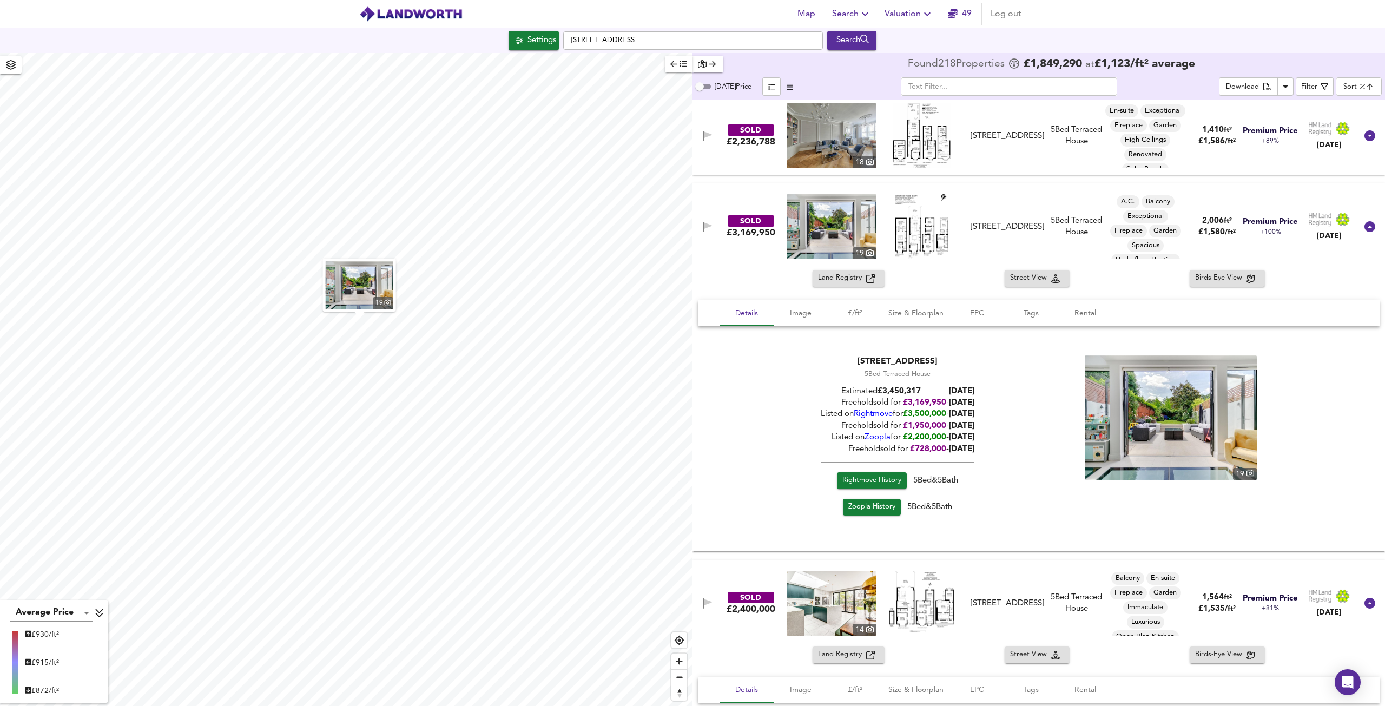
scroll to position [866, 0]
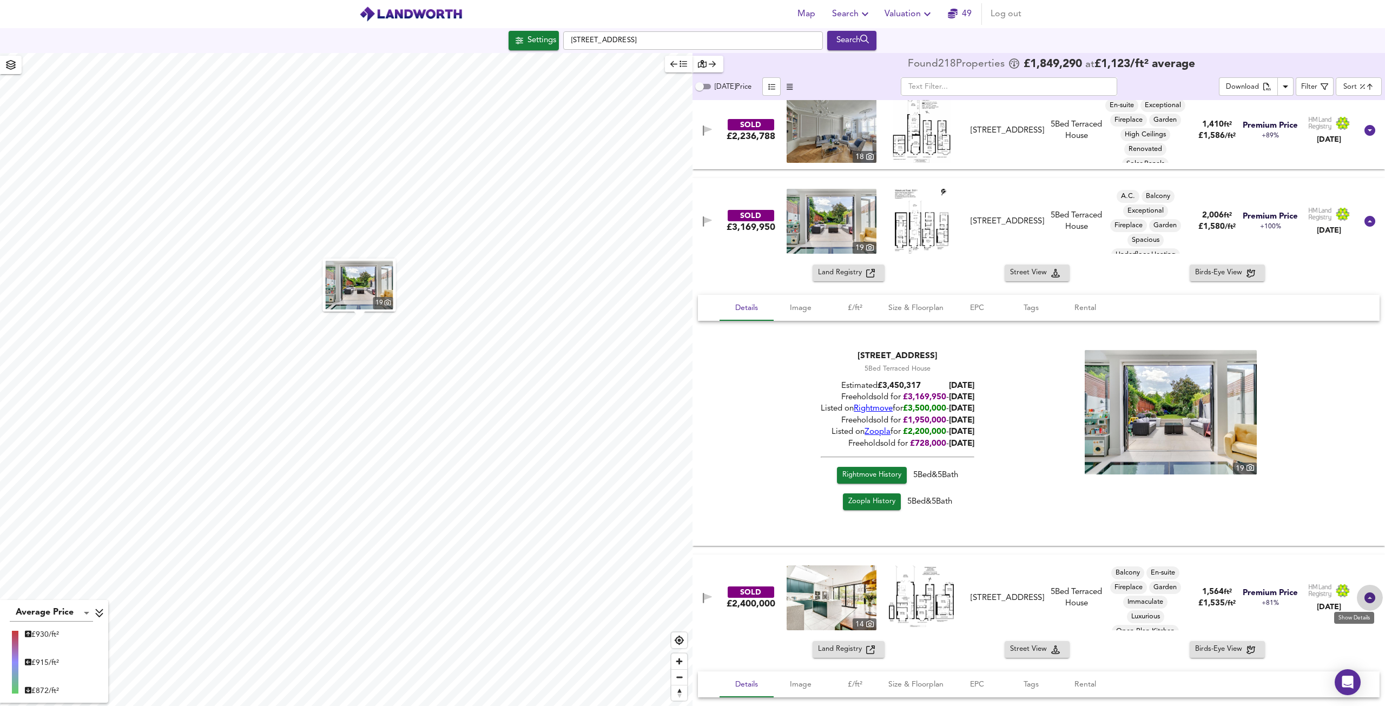
click at [1365, 597] on icon at bounding box center [1370, 597] width 11 height 11
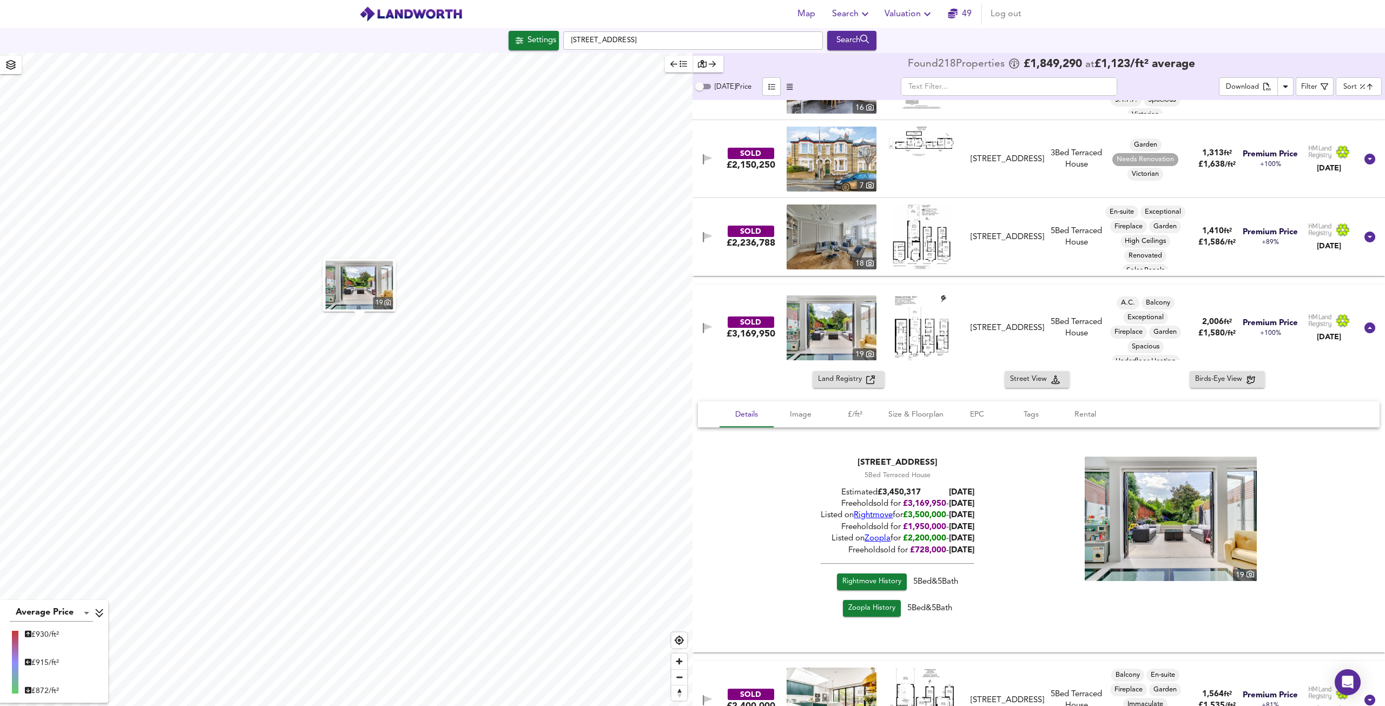
scroll to position [758, 0]
click at [1365, 238] on icon at bounding box center [1370, 238] width 11 height 11
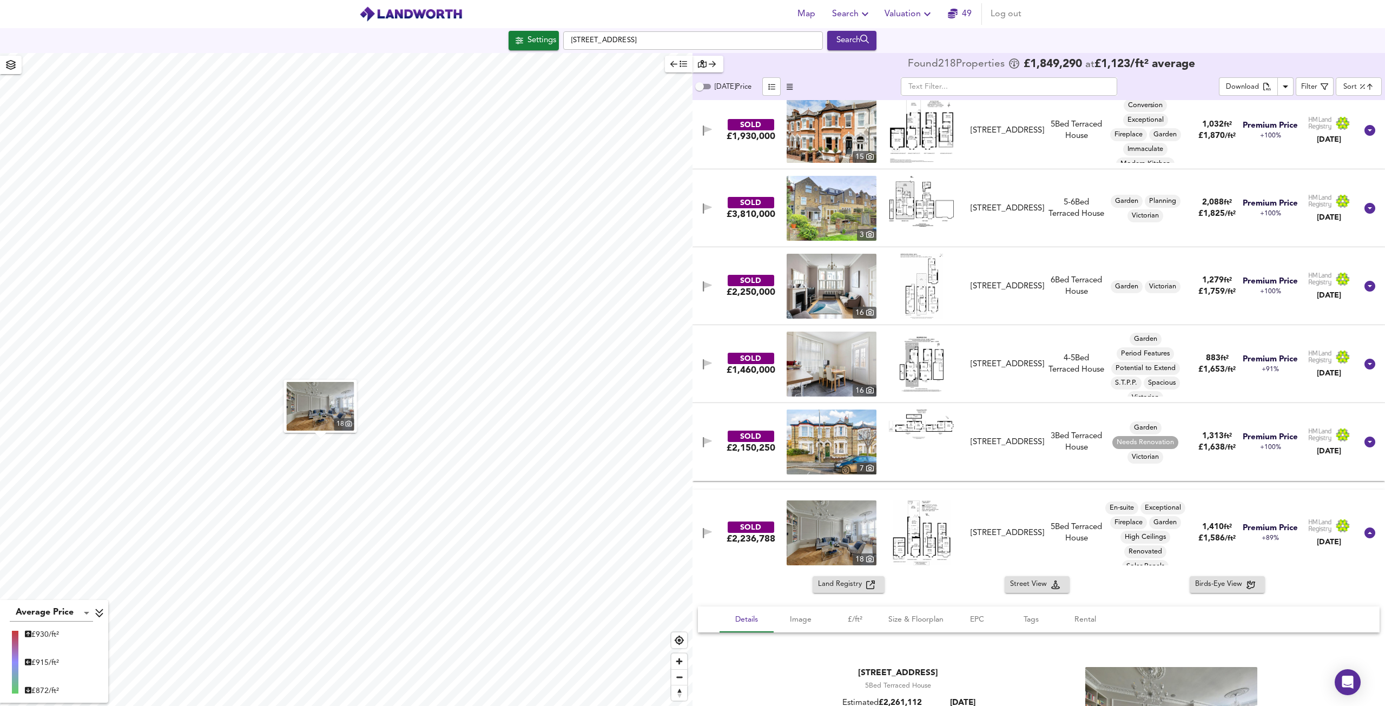
scroll to position [433, 0]
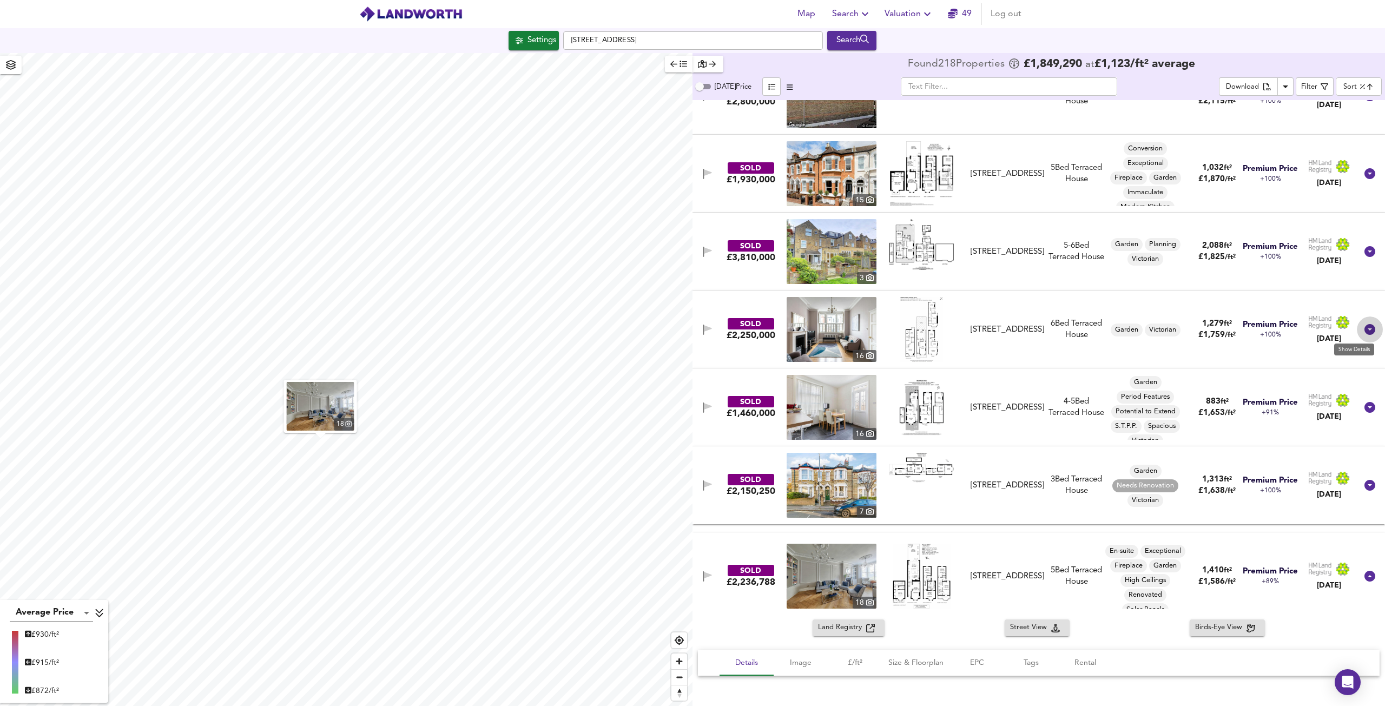
click at [1370, 326] on icon at bounding box center [1370, 329] width 13 height 13
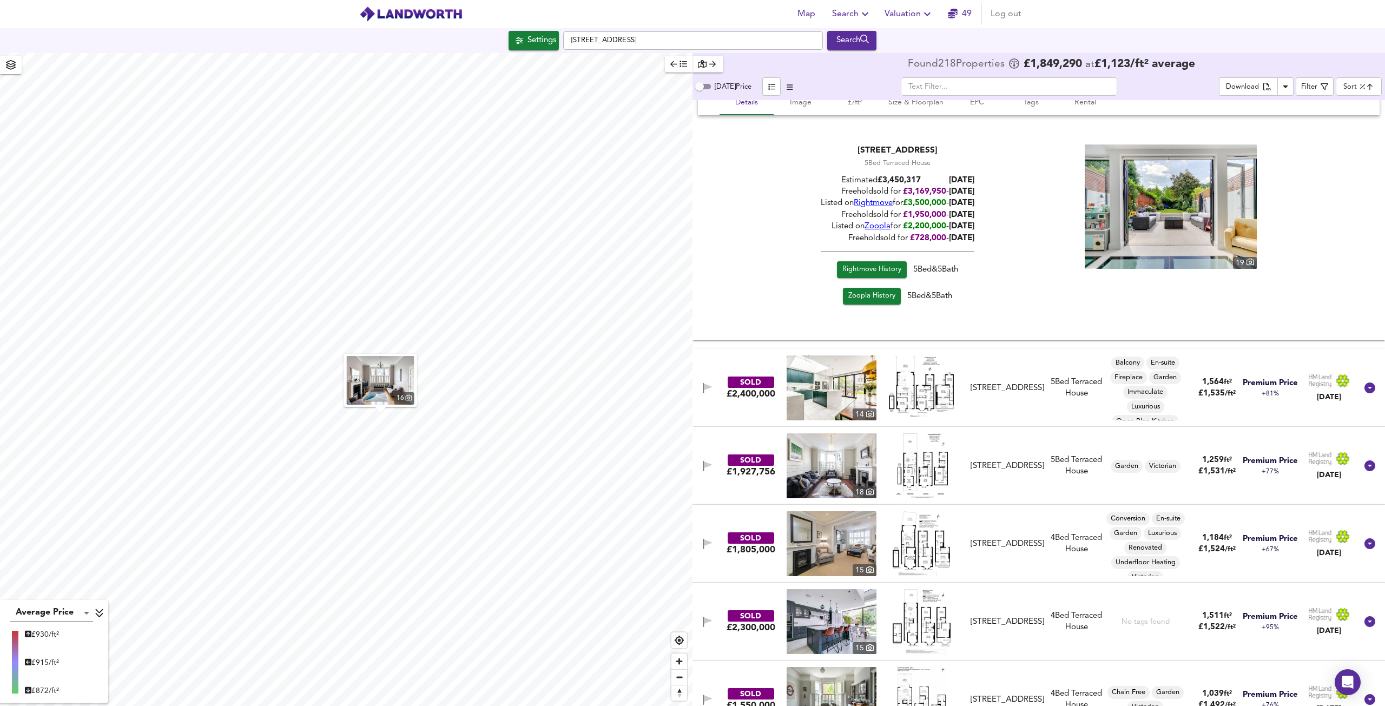
scroll to position [1894, 0]
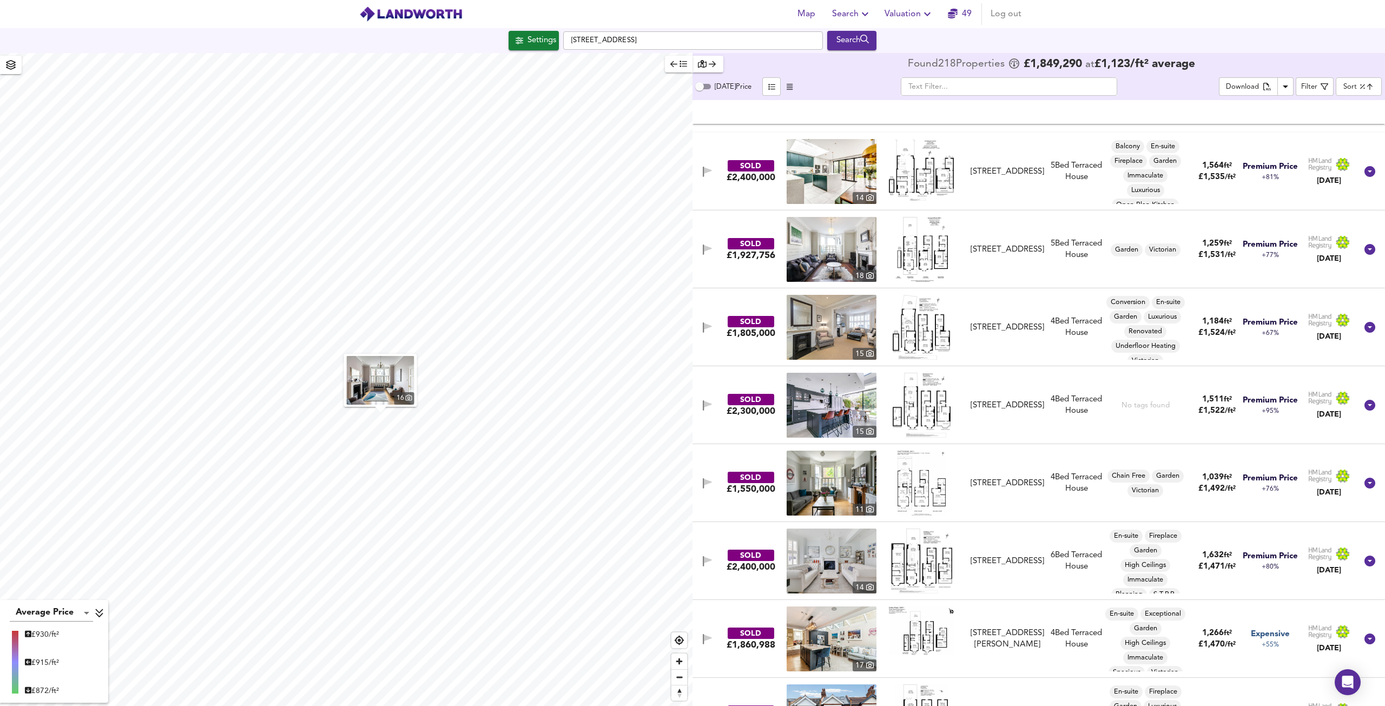
click at [814, 429] on img at bounding box center [832, 405] width 90 height 65
click at [1365, 405] on icon at bounding box center [1370, 405] width 11 height 11
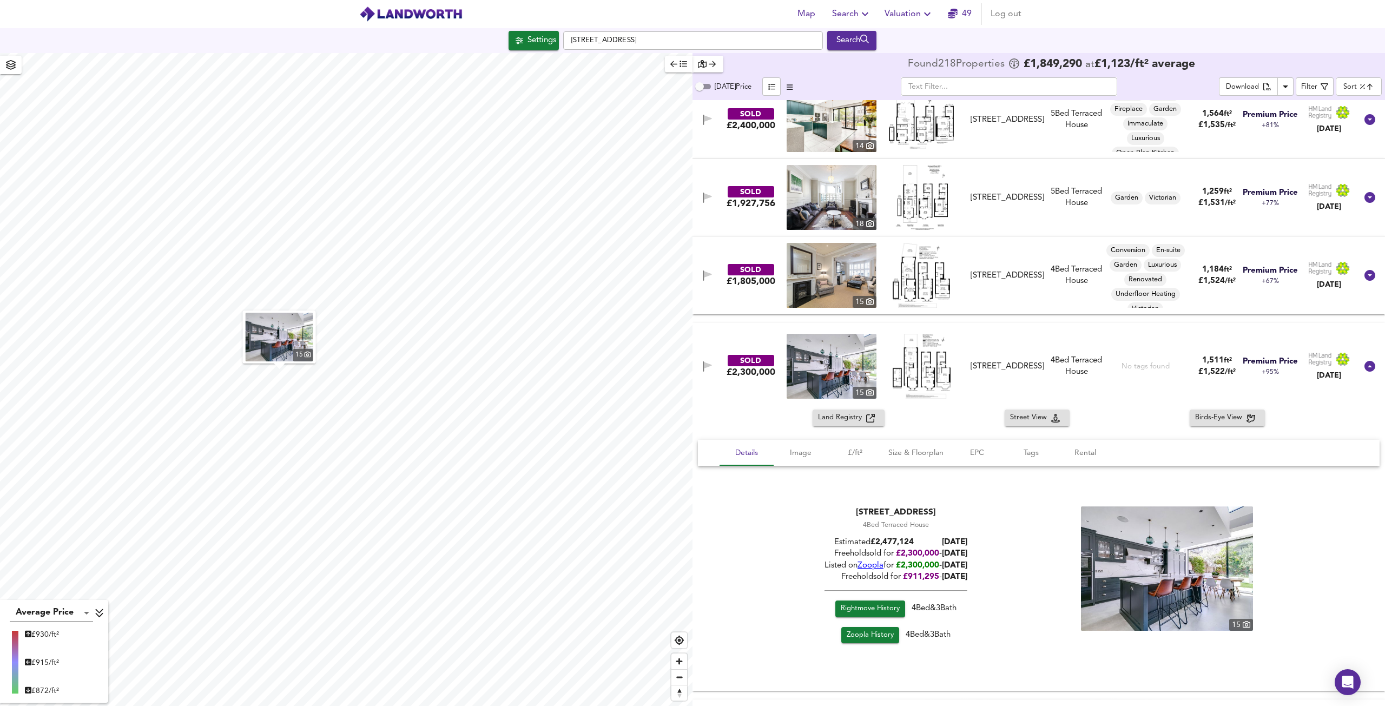
scroll to position [1948, 0]
